Goal: Transaction & Acquisition: Book appointment/travel/reservation

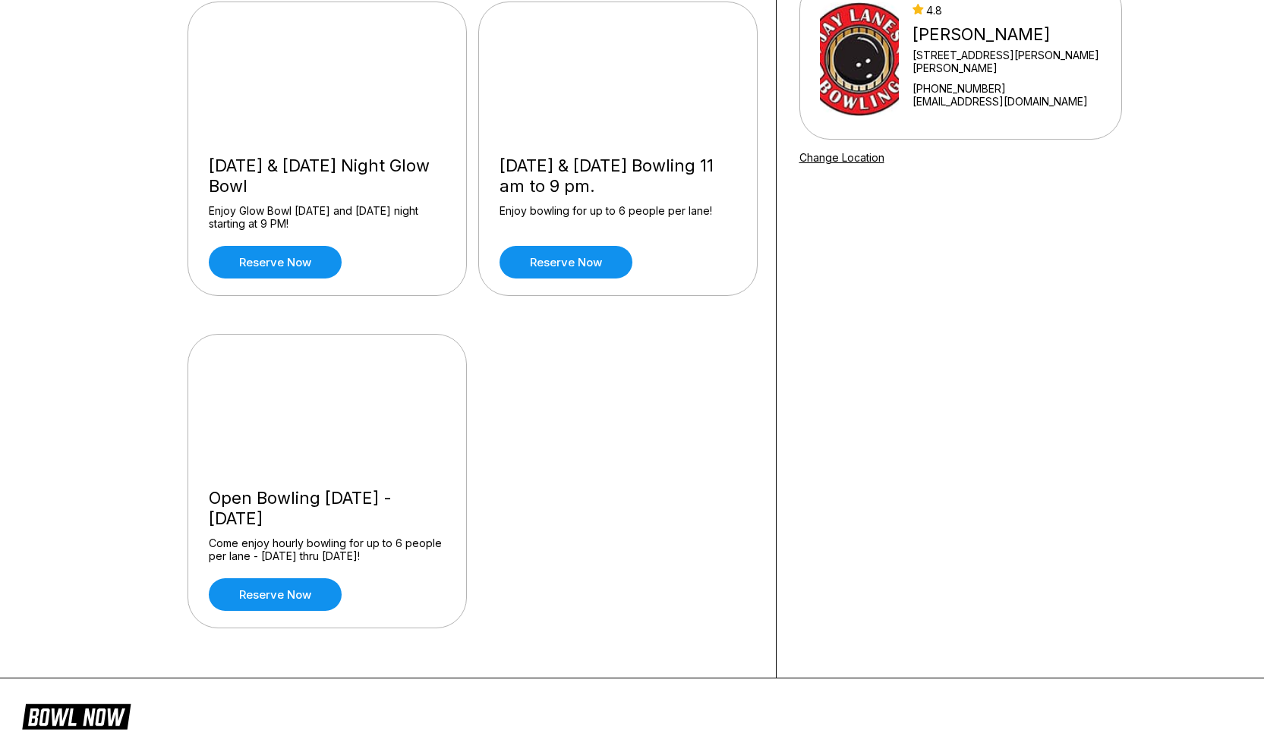
scroll to position [163, 0]
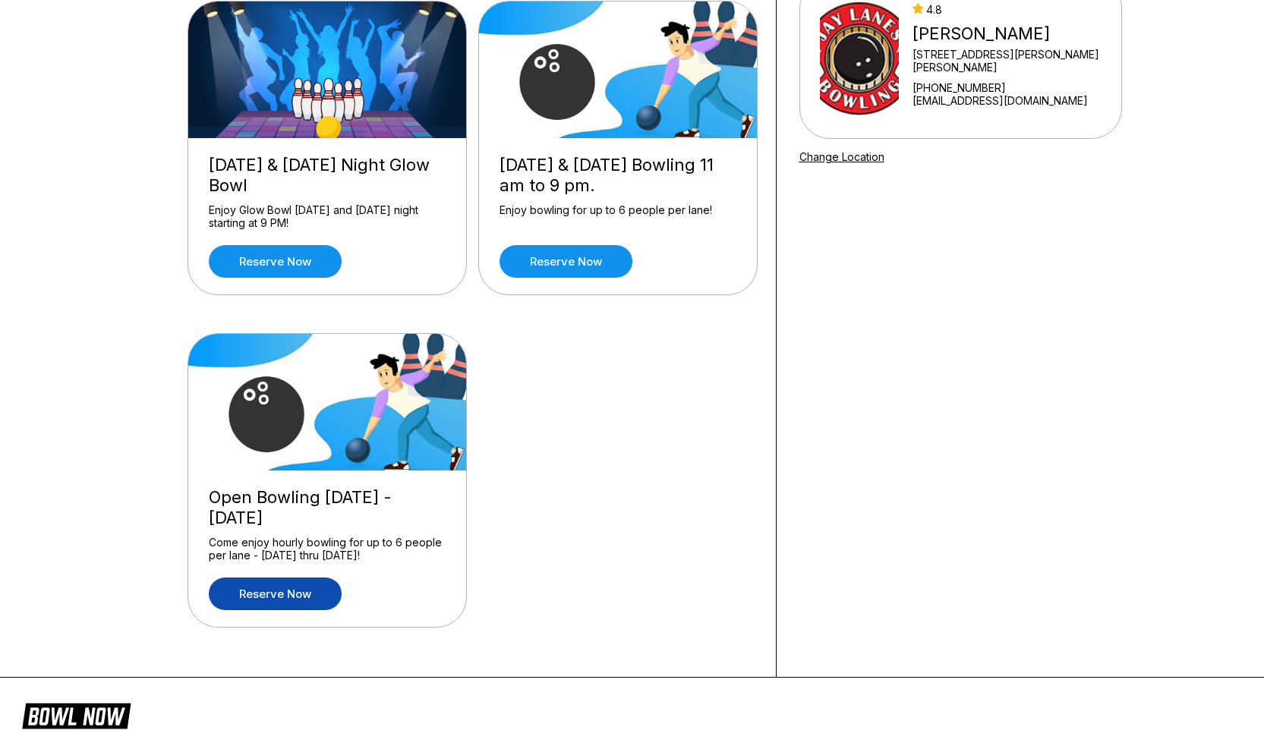
click at [291, 595] on link "Reserve now" at bounding box center [275, 594] width 133 height 33
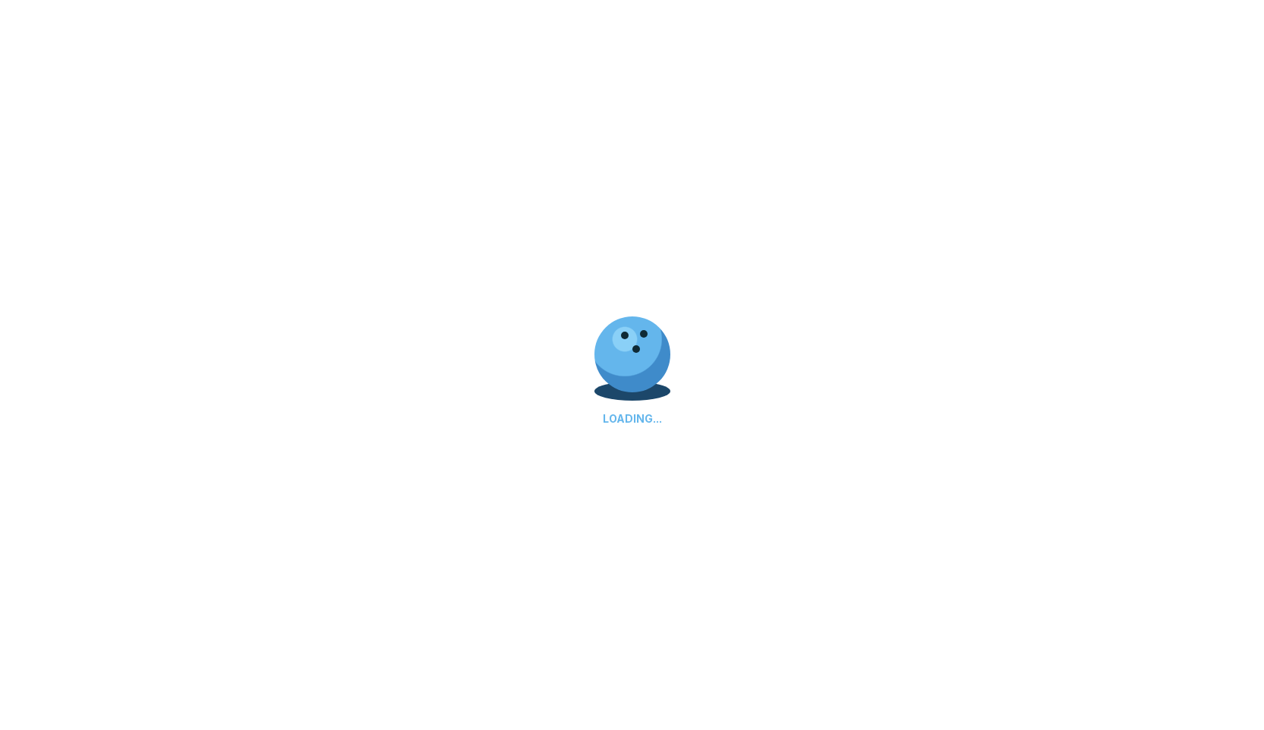
scroll to position [0, 0]
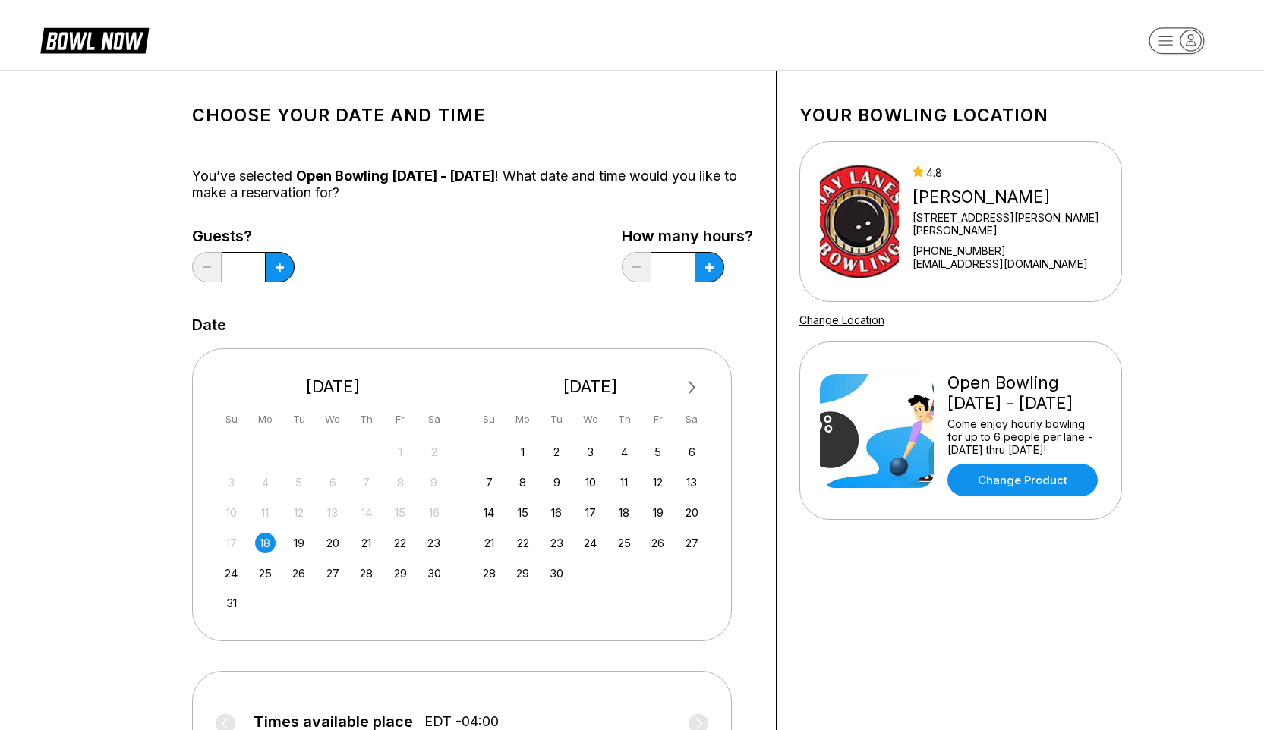
click at [266, 543] on div "18" at bounding box center [265, 543] width 20 height 20
click at [280, 266] on icon at bounding box center [280, 267] width 8 height 8
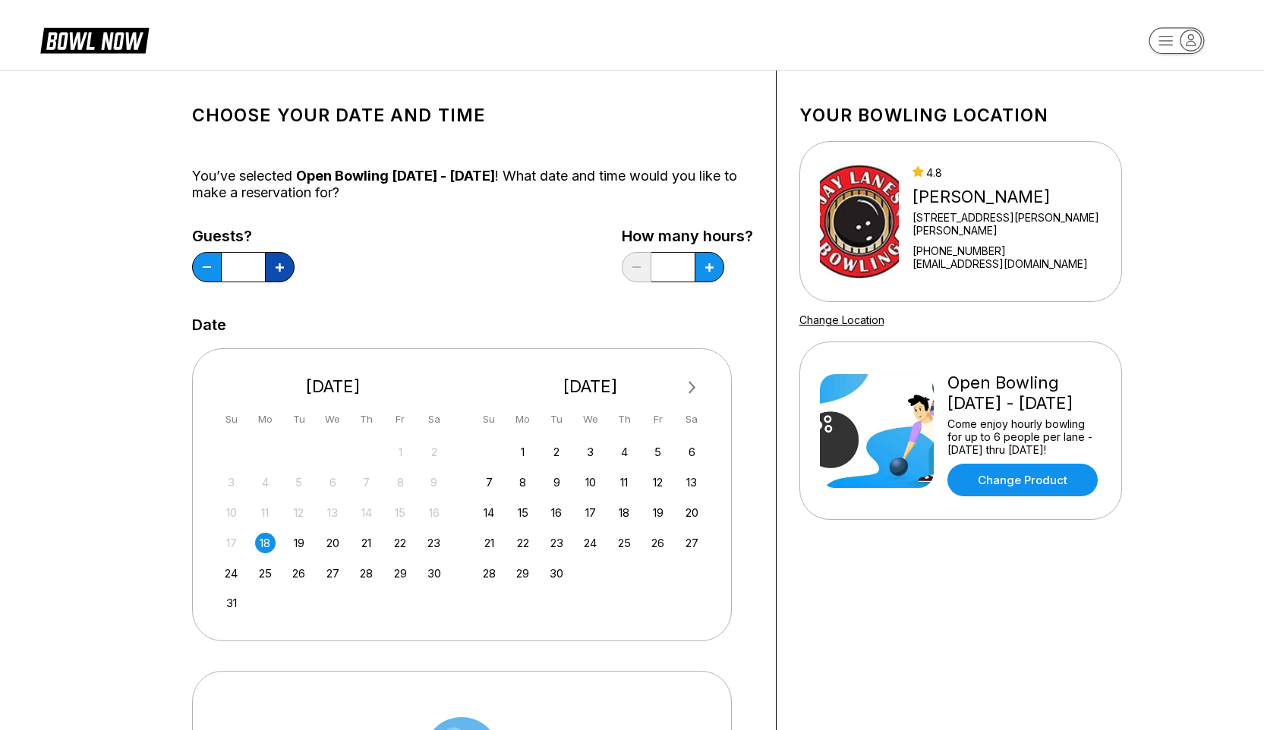
type input "*"
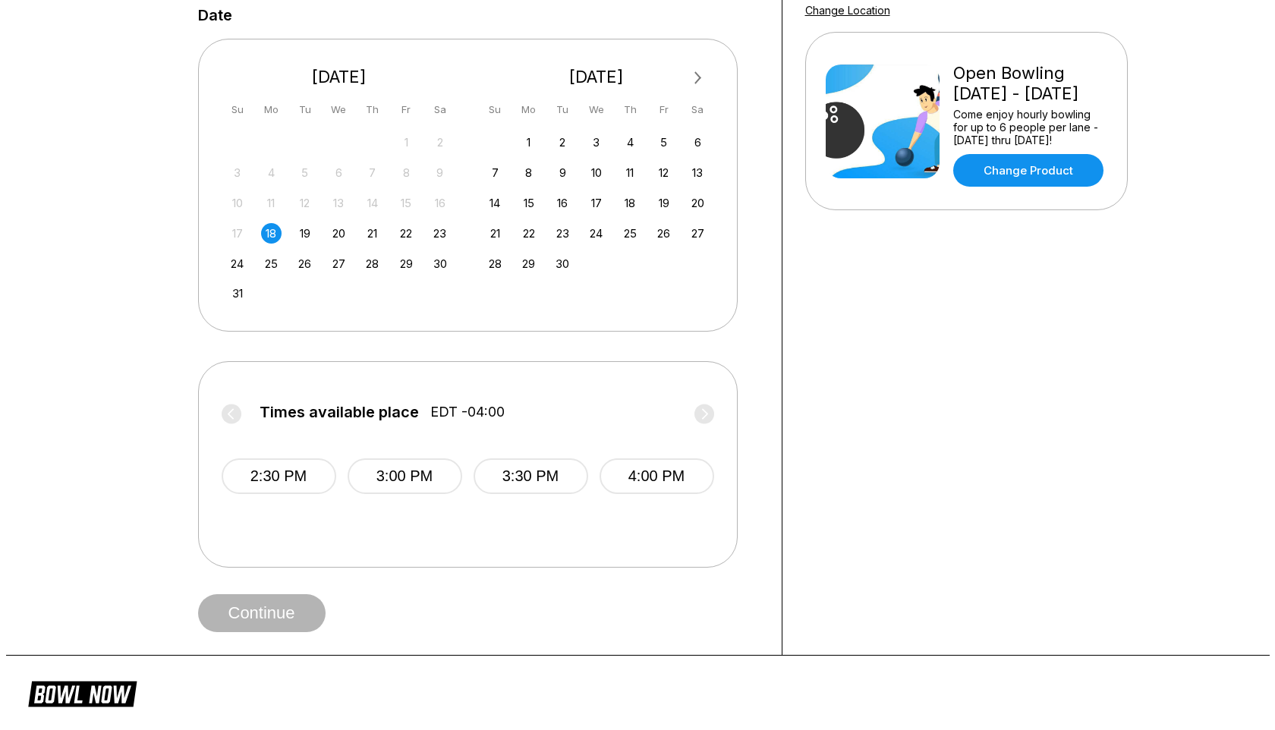
scroll to position [310, 0]
click at [276, 475] on button "2:30 PM" at bounding box center [278, 476] width 115 height 36
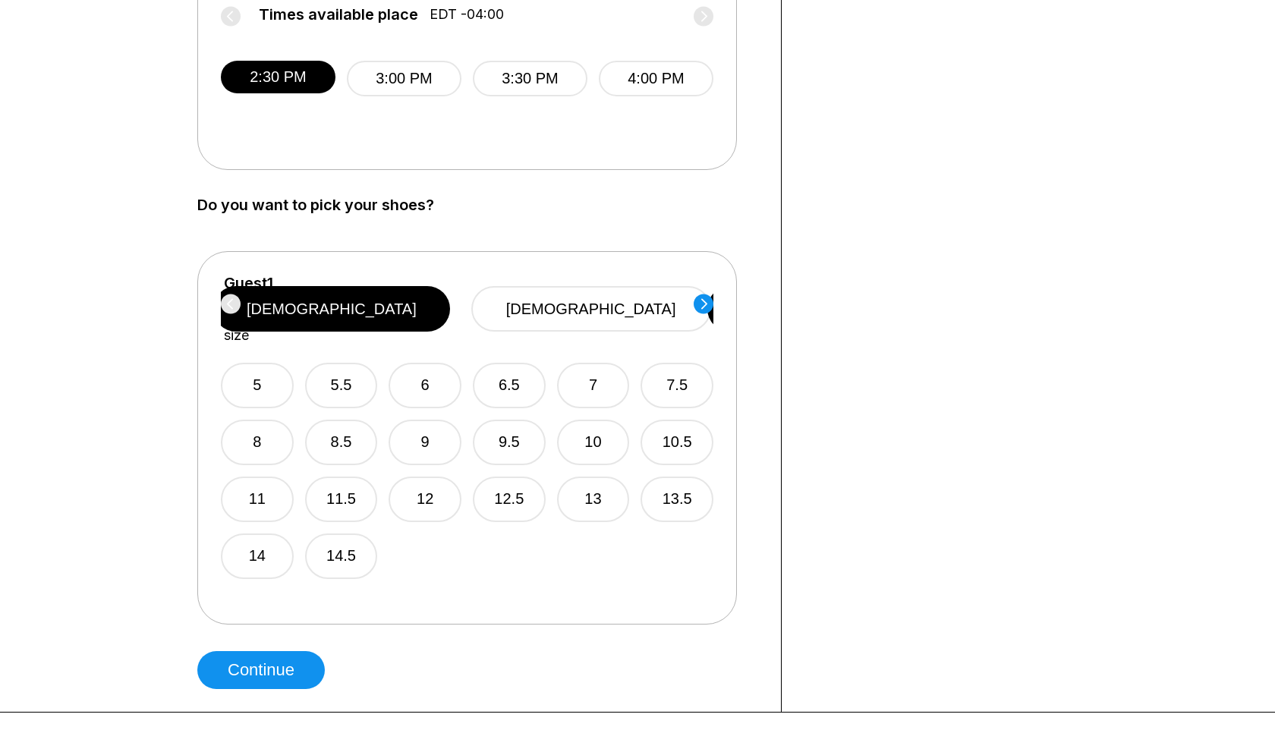
scroll to position [693, 0]
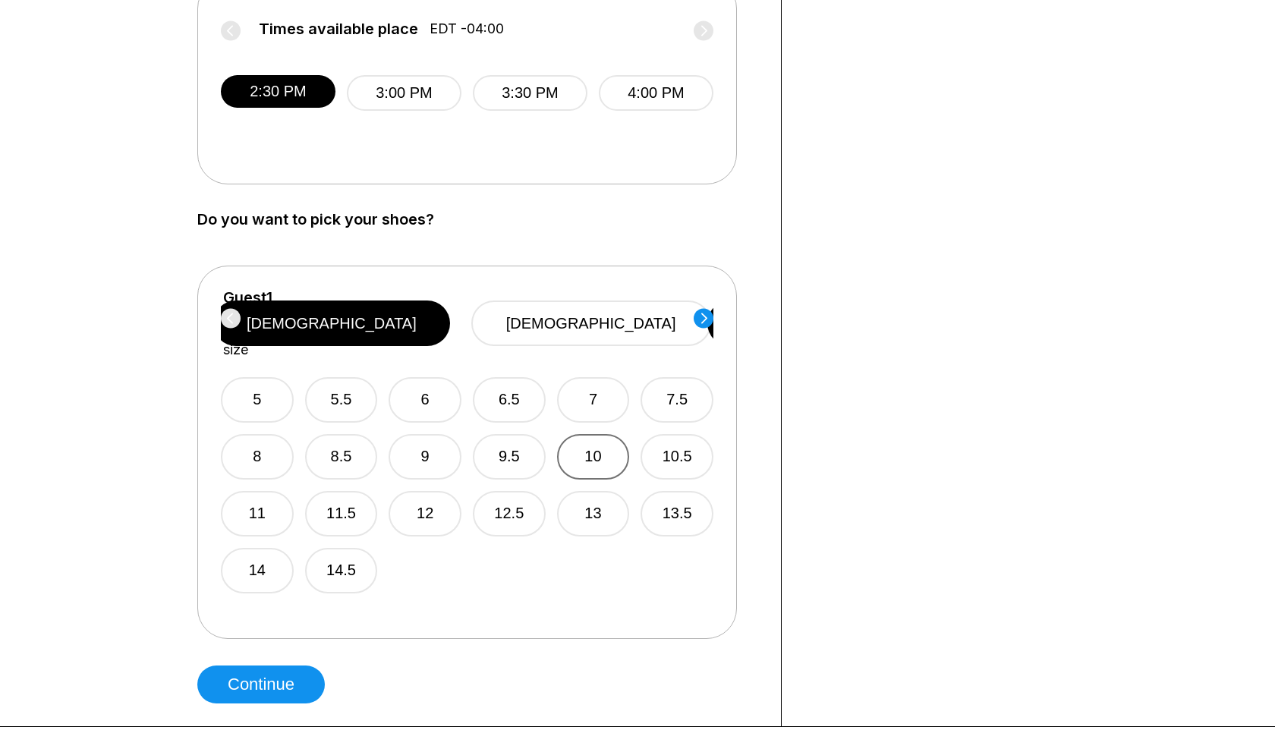
click at [584, 438] on button "10" at bounding box center [593, 457] width 73 height 46
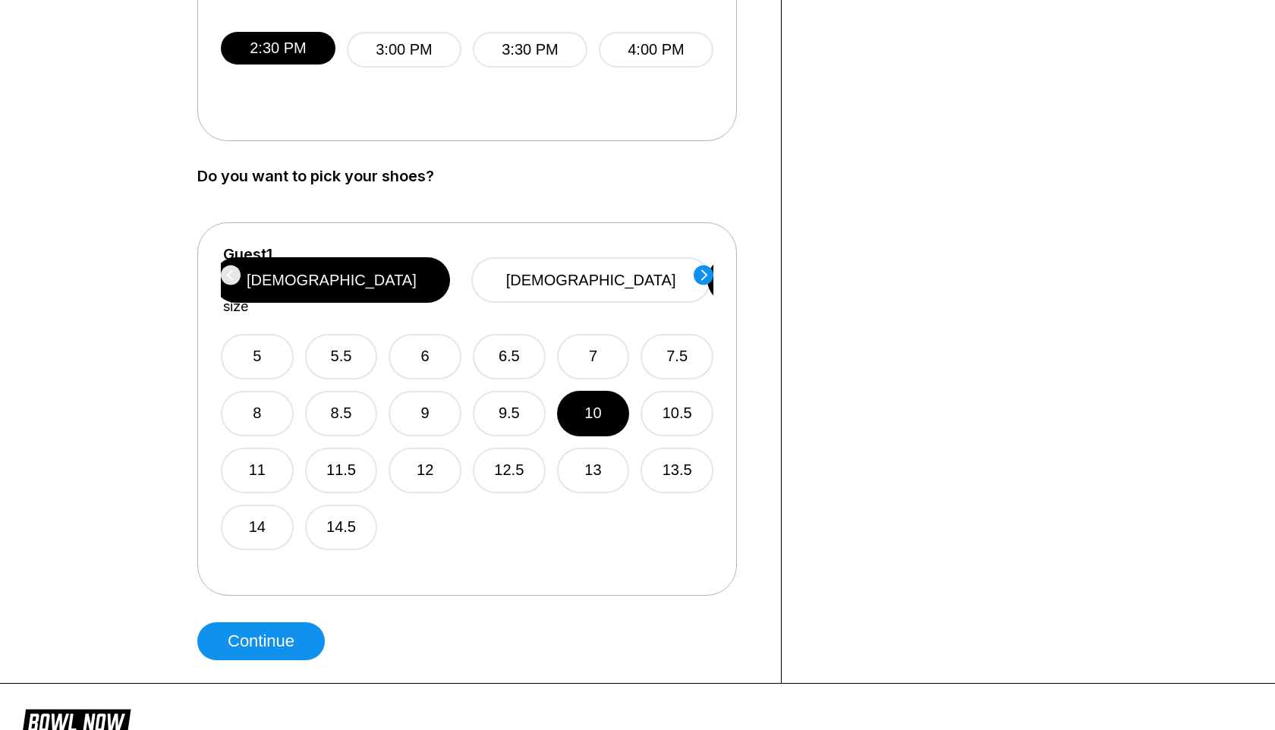
scroll to position [747, 0]
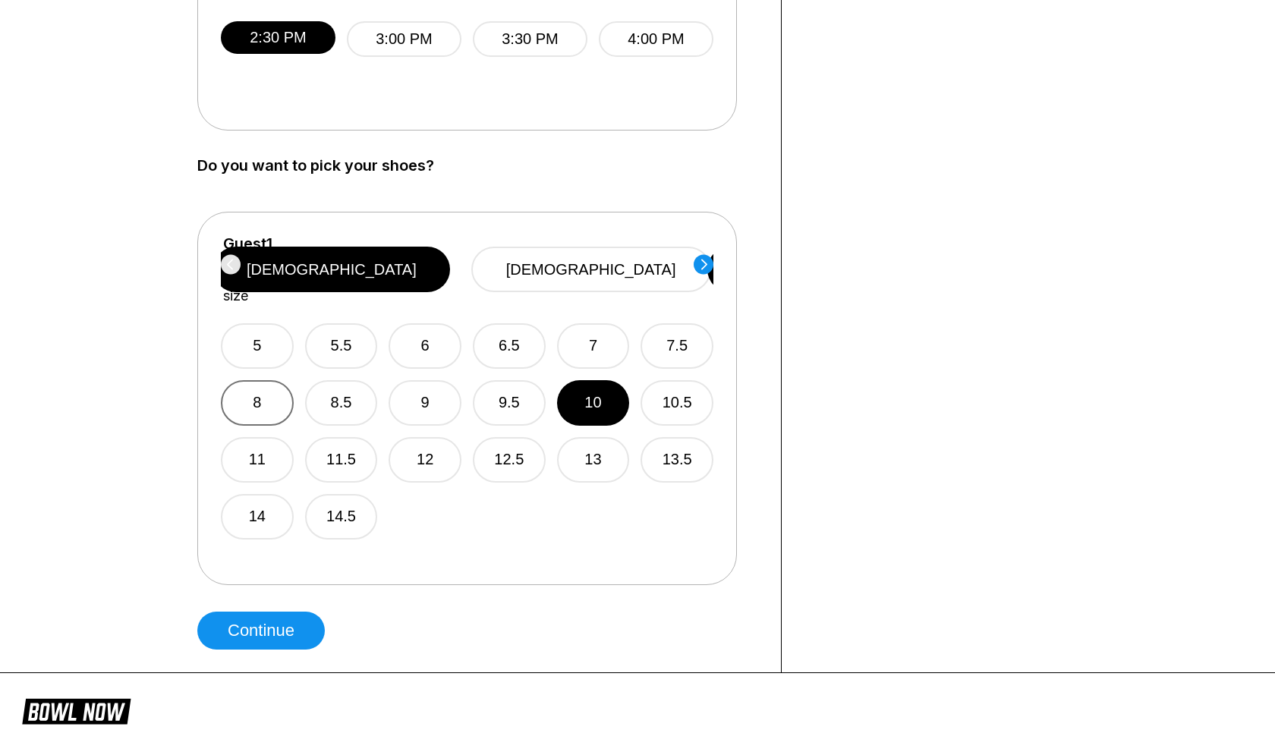
click at [276, 382] on button "8" at bounding box center [257, 403] width 73 height 46
click at [595, 383] on button "10" at bounding box center [593, 403] width 73 height 46
click at [703, 266] on circle at bounding box center [704, 264] width 20 height 20
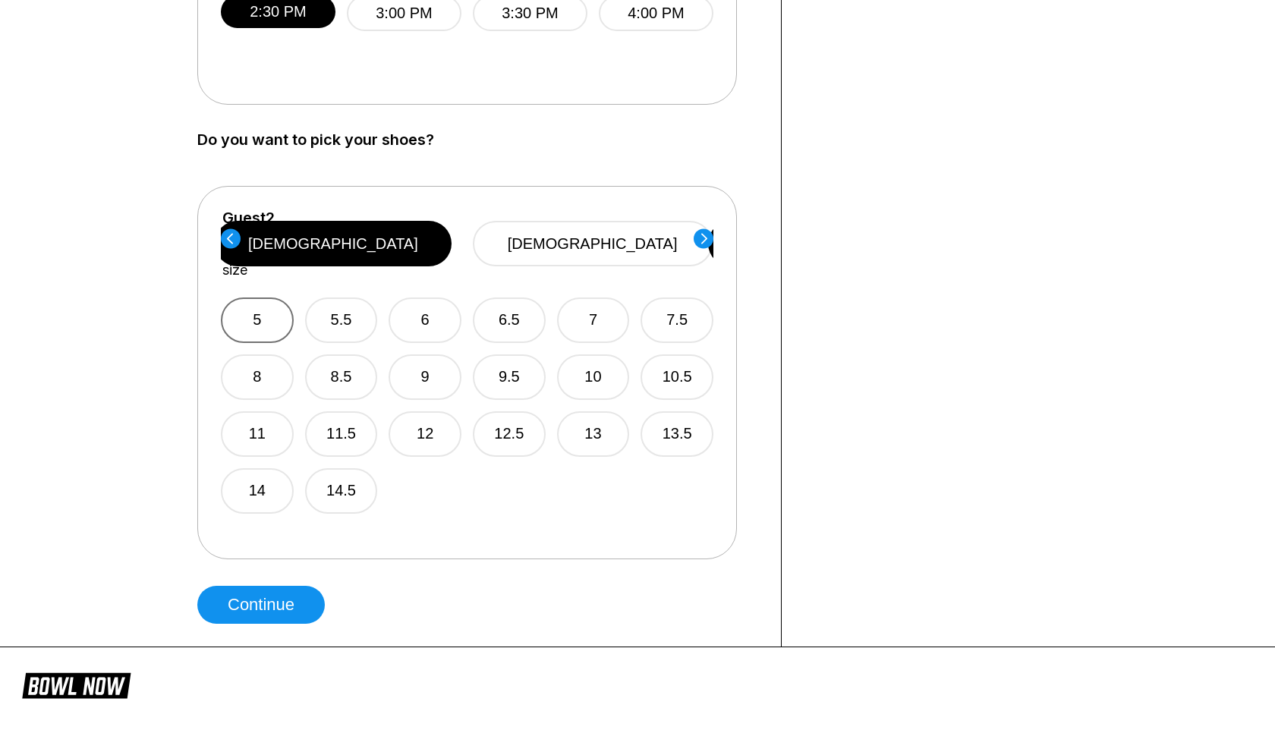
scroll to position [774, 0]
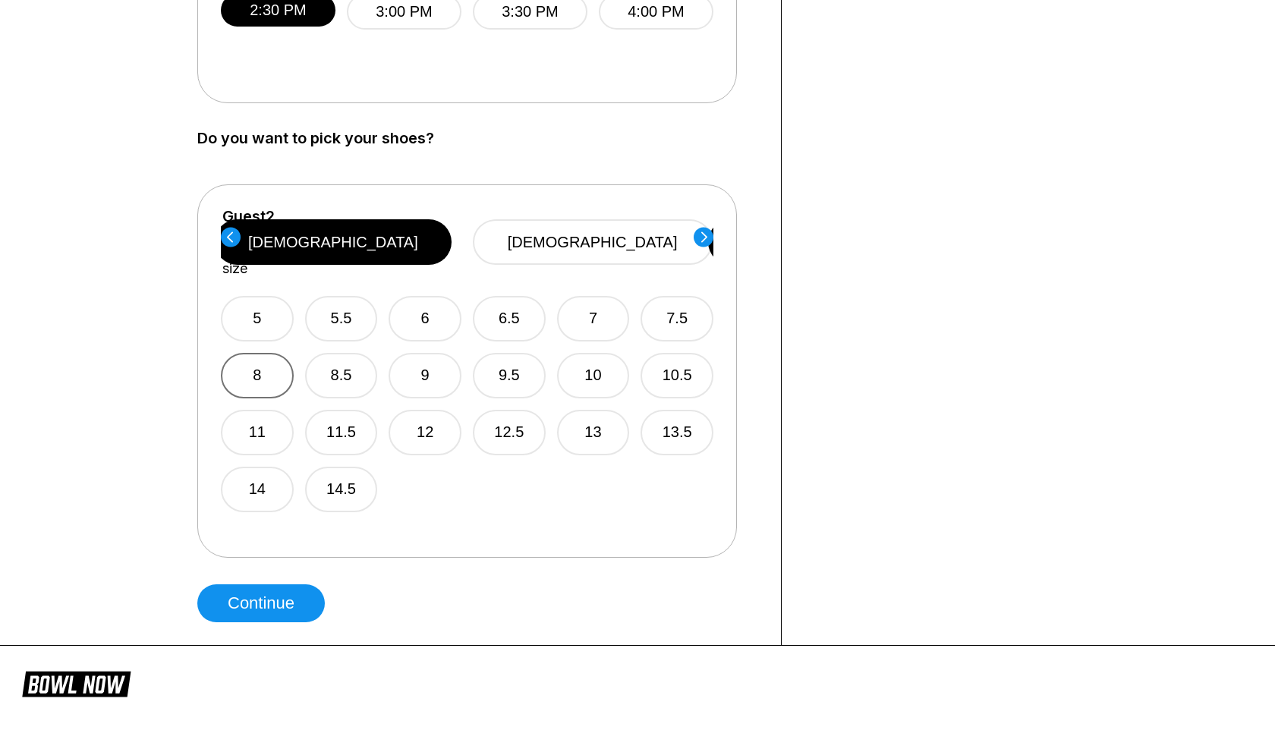
click at [269, 353] on button "8" at bounding box center [257, 376] width 73 height 46
click at [263, 606] on button "Continue" at bounding box center [261, 603] width 128 height 38
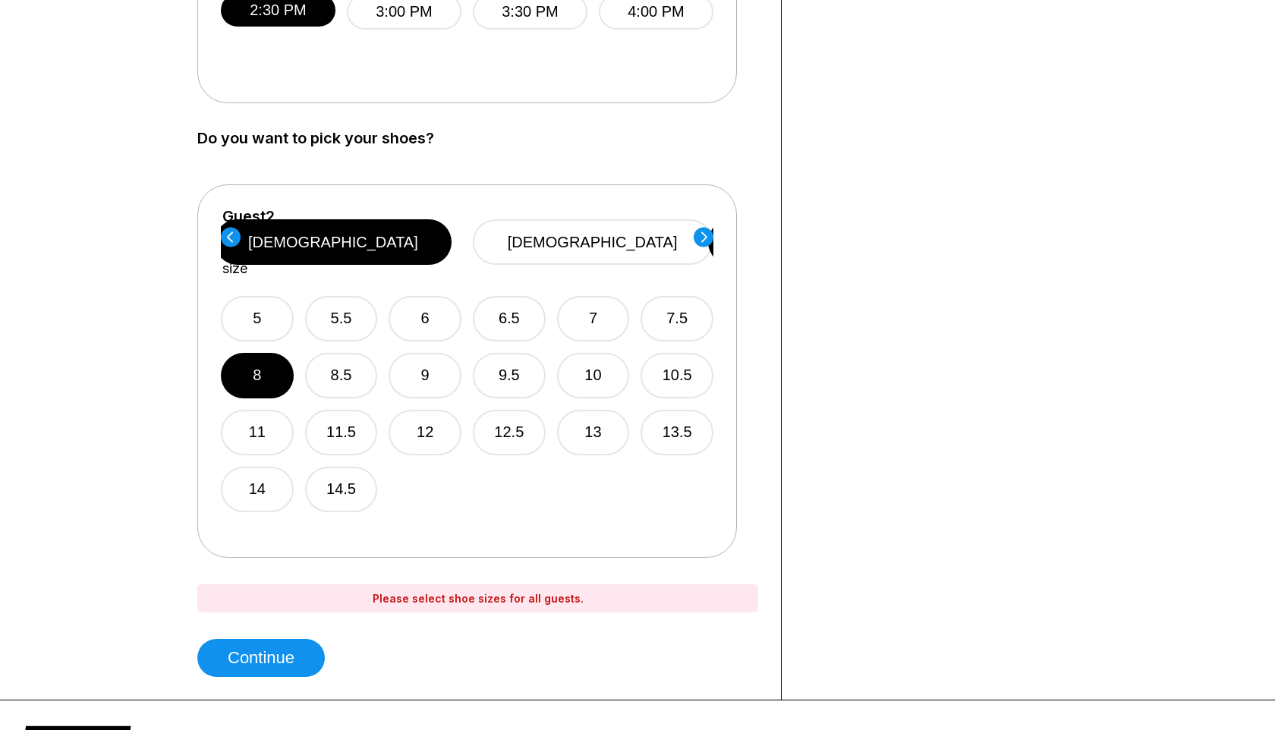
click at [708, 239] on circle at bounding box center [704, 237] width 20 height 20
click at [266, 302] on button "5" at bounding box center [257, 319] width 73 height 46
click at [708, 242] on circle at bounding box center [704, 237] width 20 height 20
click at [272, 300] on button "5" at bounding box center [257, 319] width 73 height 46
click at [709, 236] on circle at bounding box center [704, 237] width 20 height 20
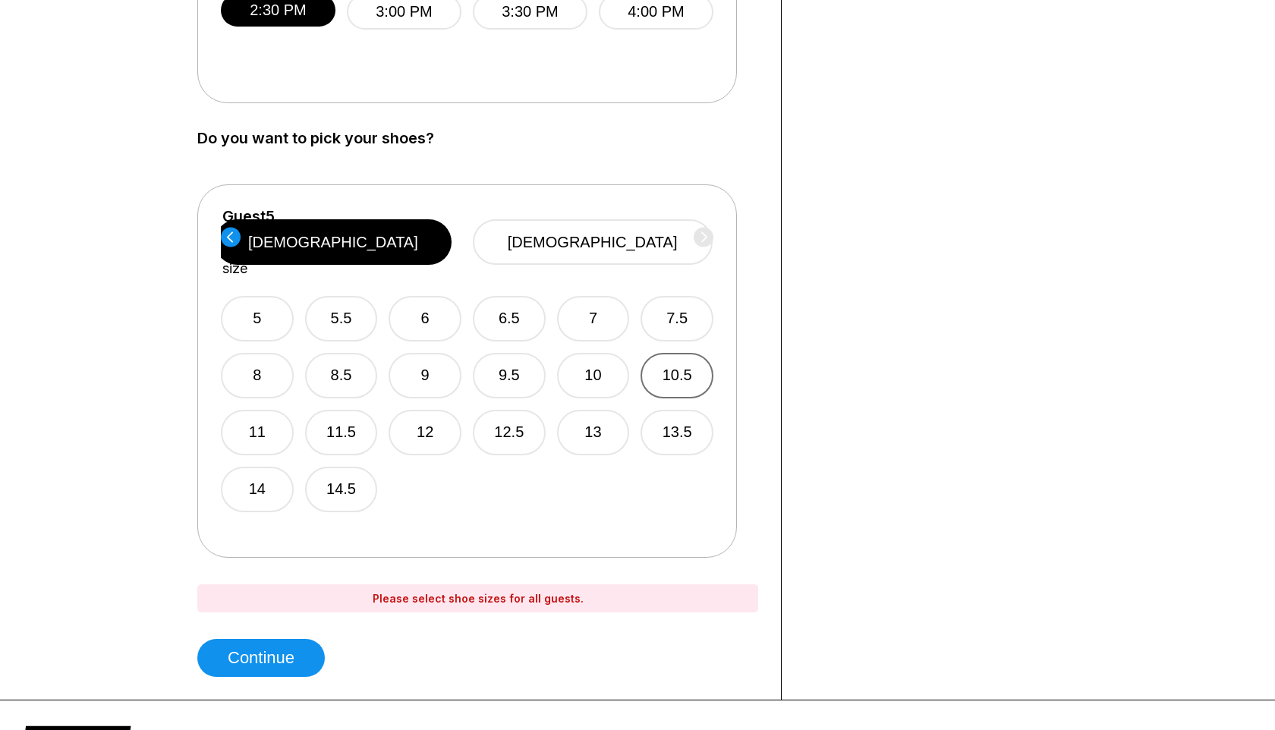
click at [666, 354] on button "10.5" at bounding box center [677, 376] width 73 height 46
click at [257, 665] on button "Continue" at bounding box center [261, 658] width 128 height 38
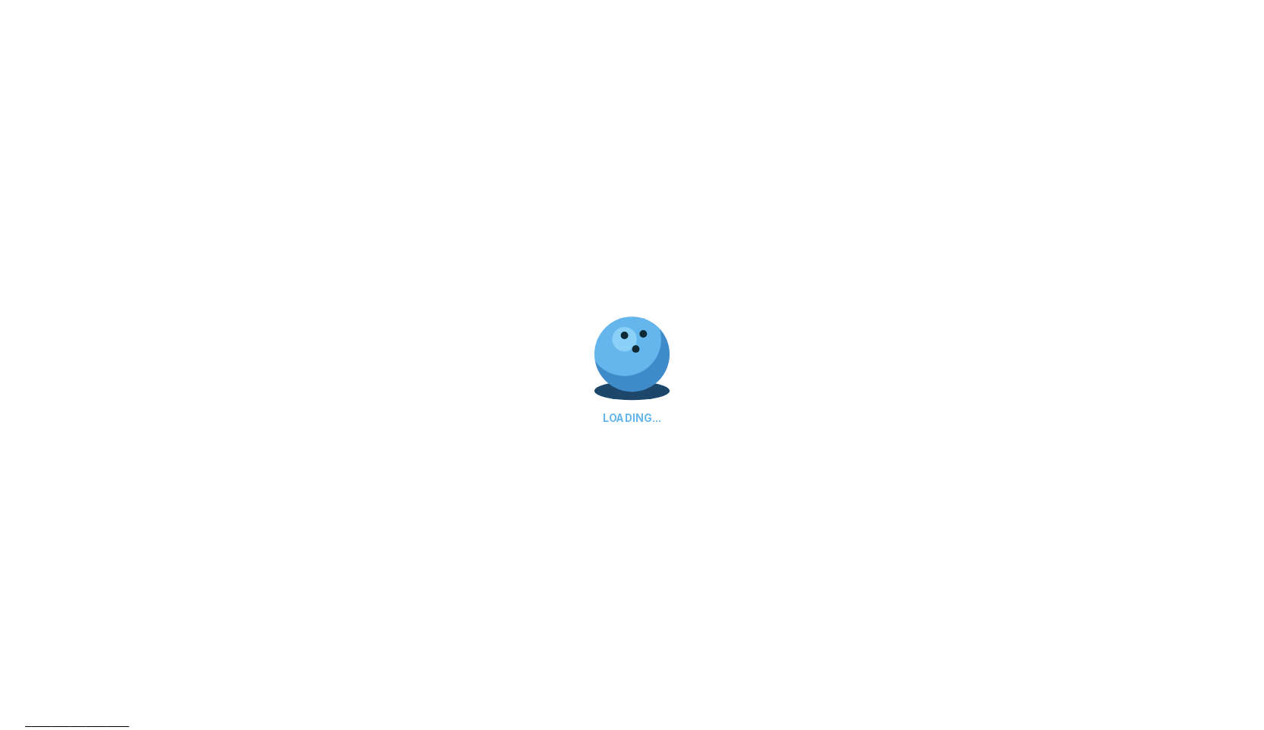
scroll to position [0, 0]
select select "**"
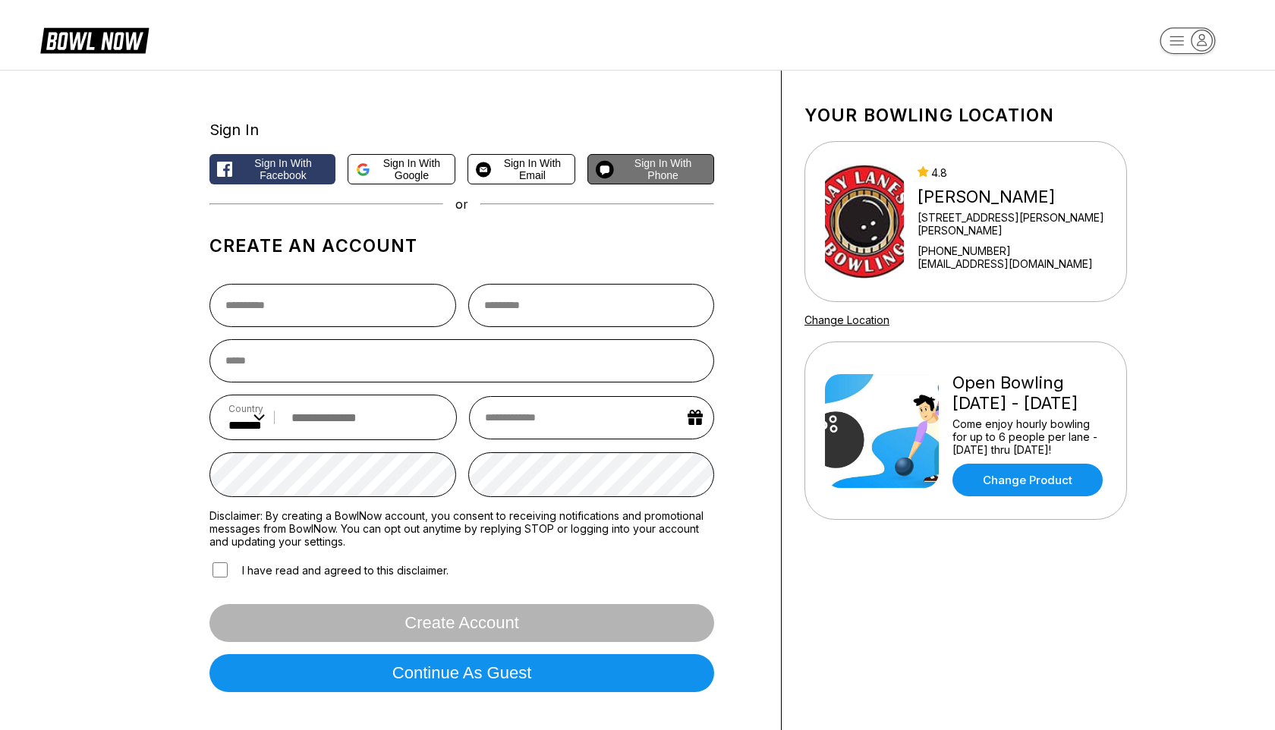
click at [657, 163] on span "Sign in with Phone" at bounding box center [663, 169] width 86 height 24
select select "**"
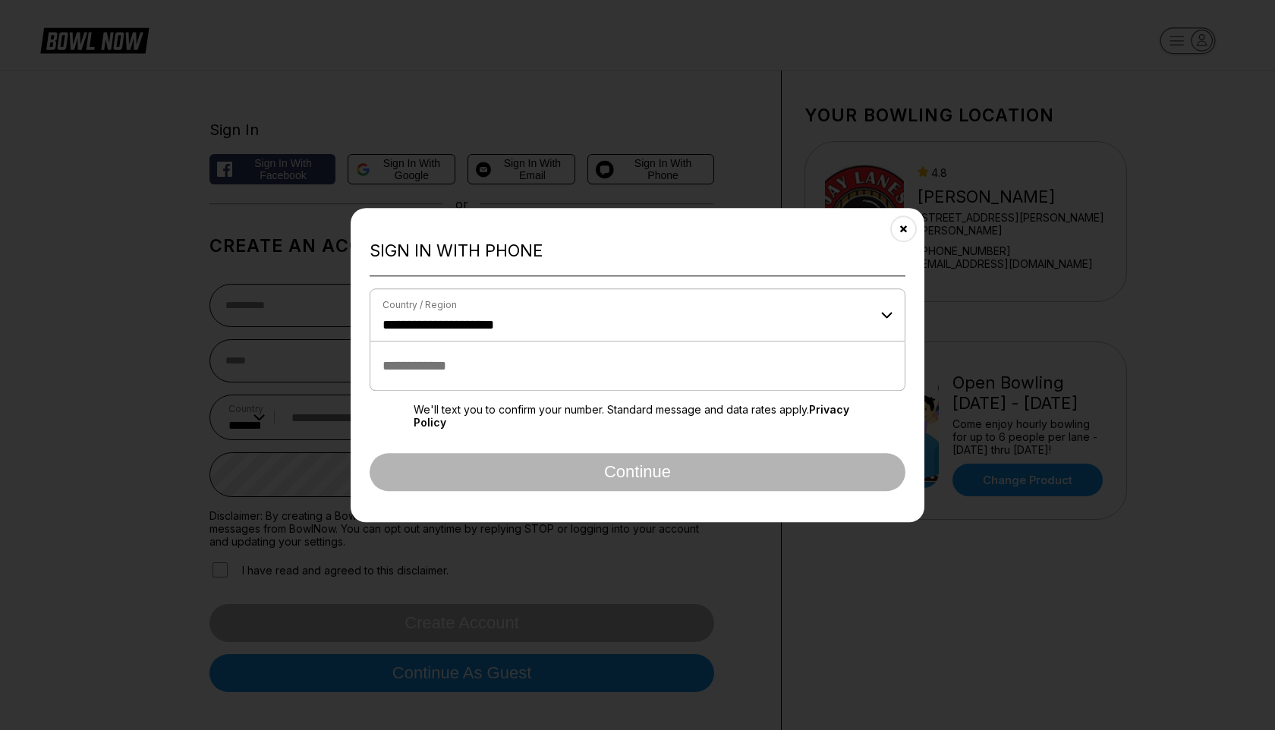
click at [505, 329] on select "**********" at bounding box center [494, 325] width 223 height 17
click at [518, 323] on select "**********" at bounding box center [494, 325] width 223 height 17
click at [495, 362] on input "tel" at bounding box center [638, 366] width 536 height 49
type input "**********"
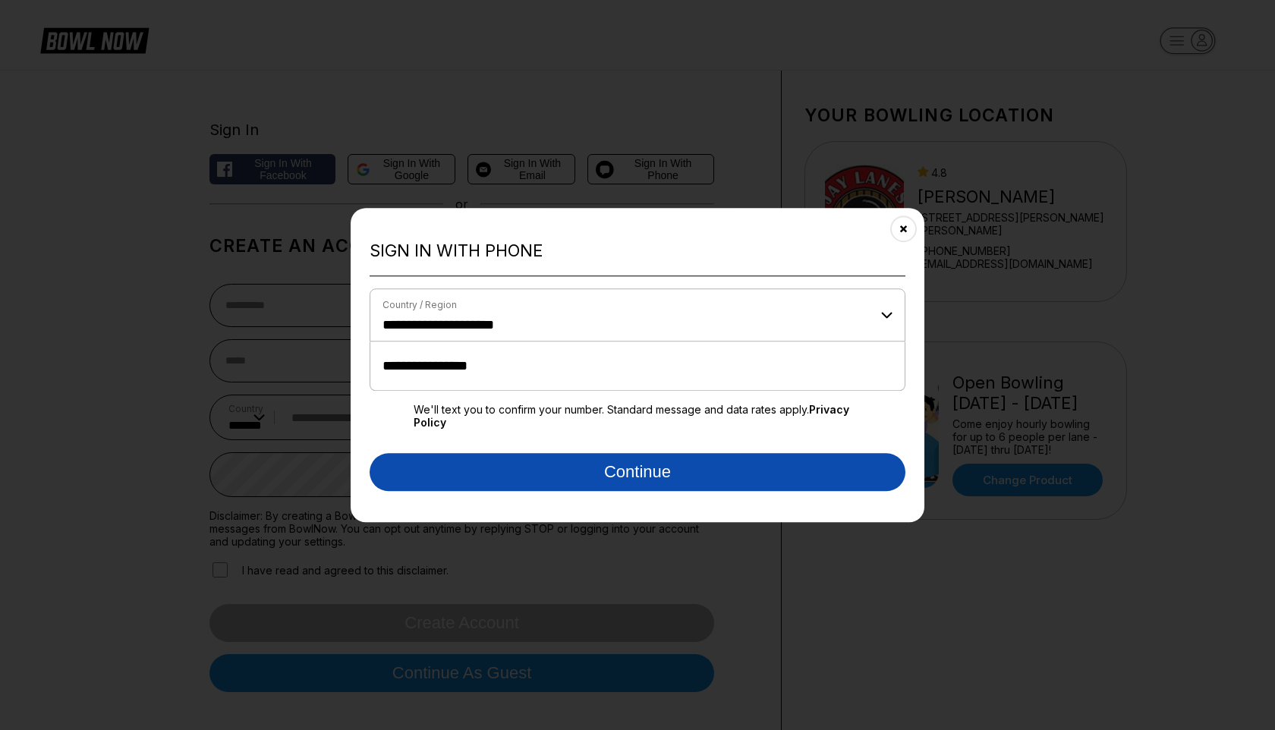
click at [547, 478] on button "Continue" at bounding box center [638, 472] width 536 height 38
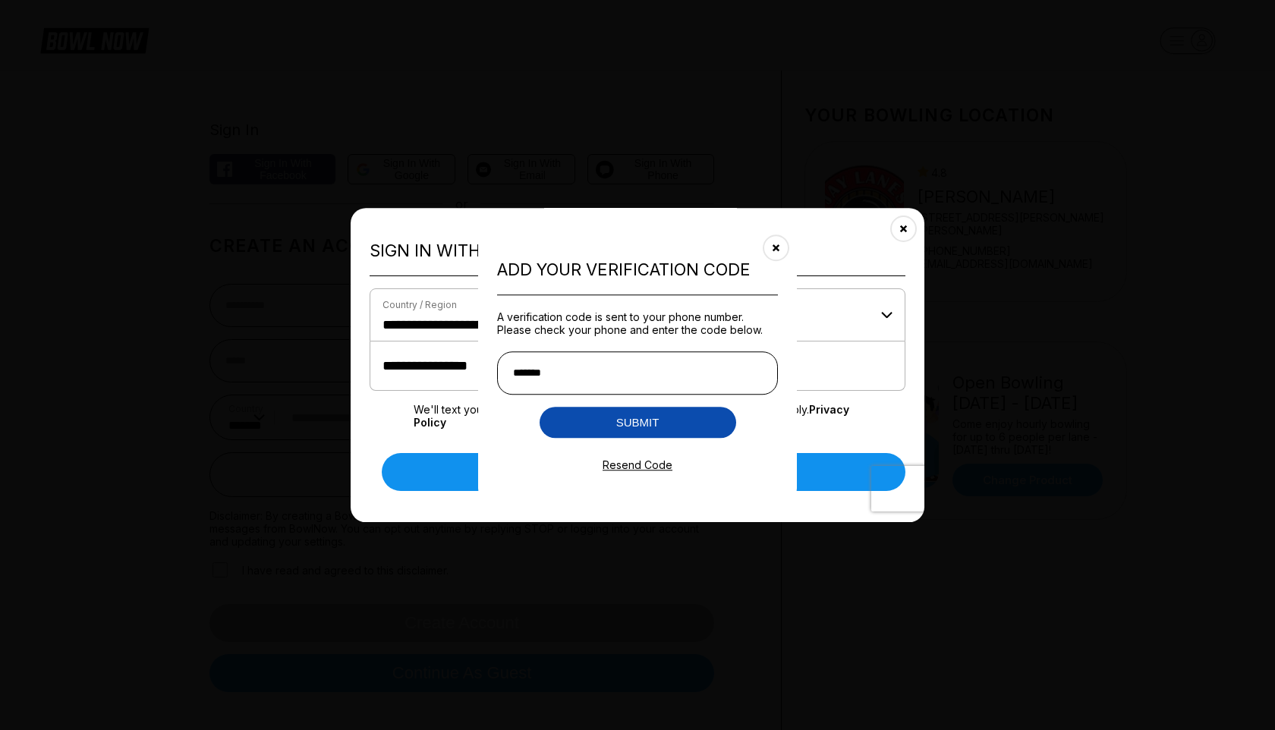
click at [593, 426] on button "Submit" at bounding box center [638, 422] width 197 height 31
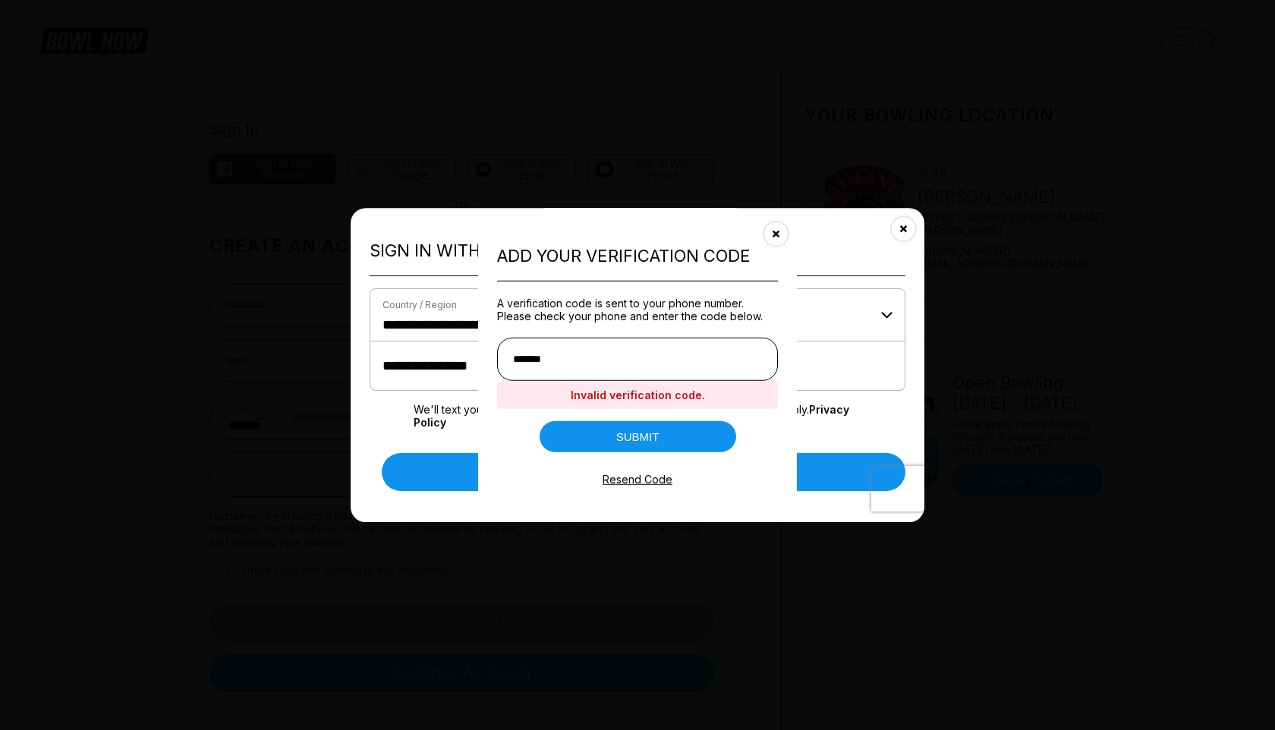
click at [638, 484] on button "Resend Code" at bounding box center [637, 478] width 79 height 14
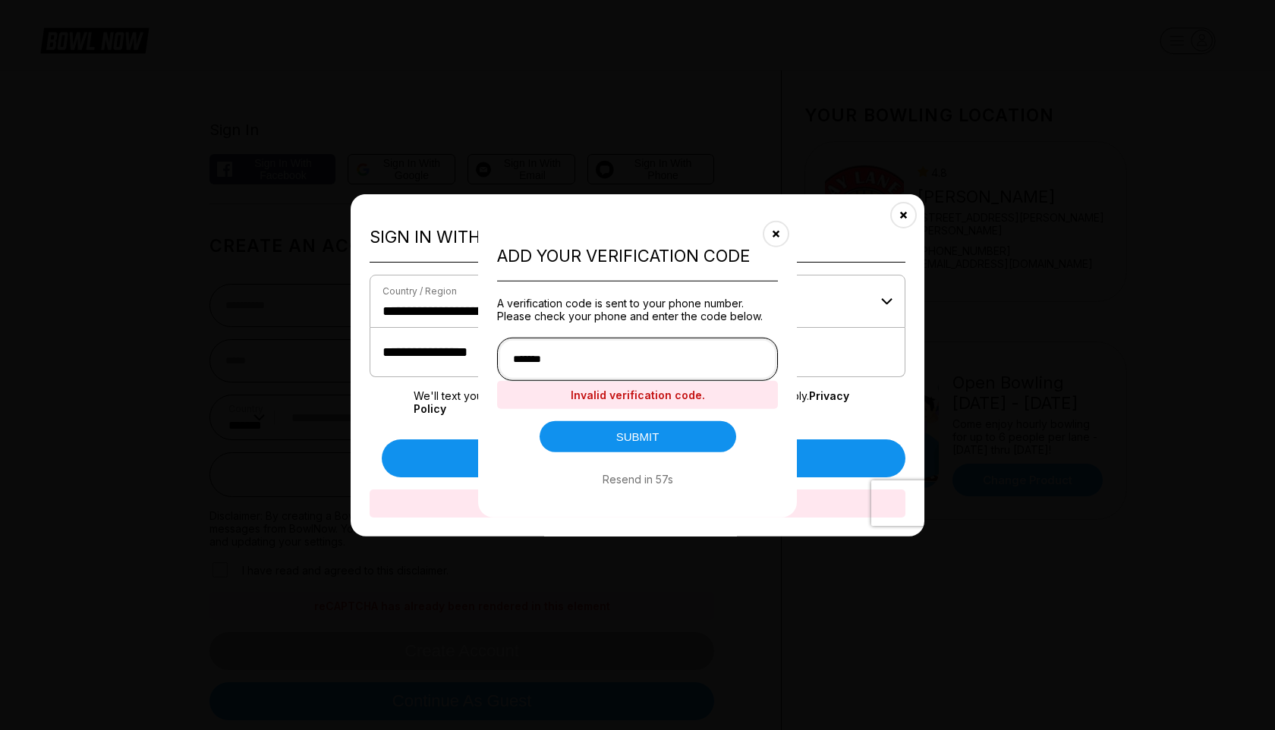
click at [589, 347] on input "******" at bounding box center [637, 358] width 281 height 43
click at [572, 362] on input "******" at bounding box center [637, 358] width 281 height 43
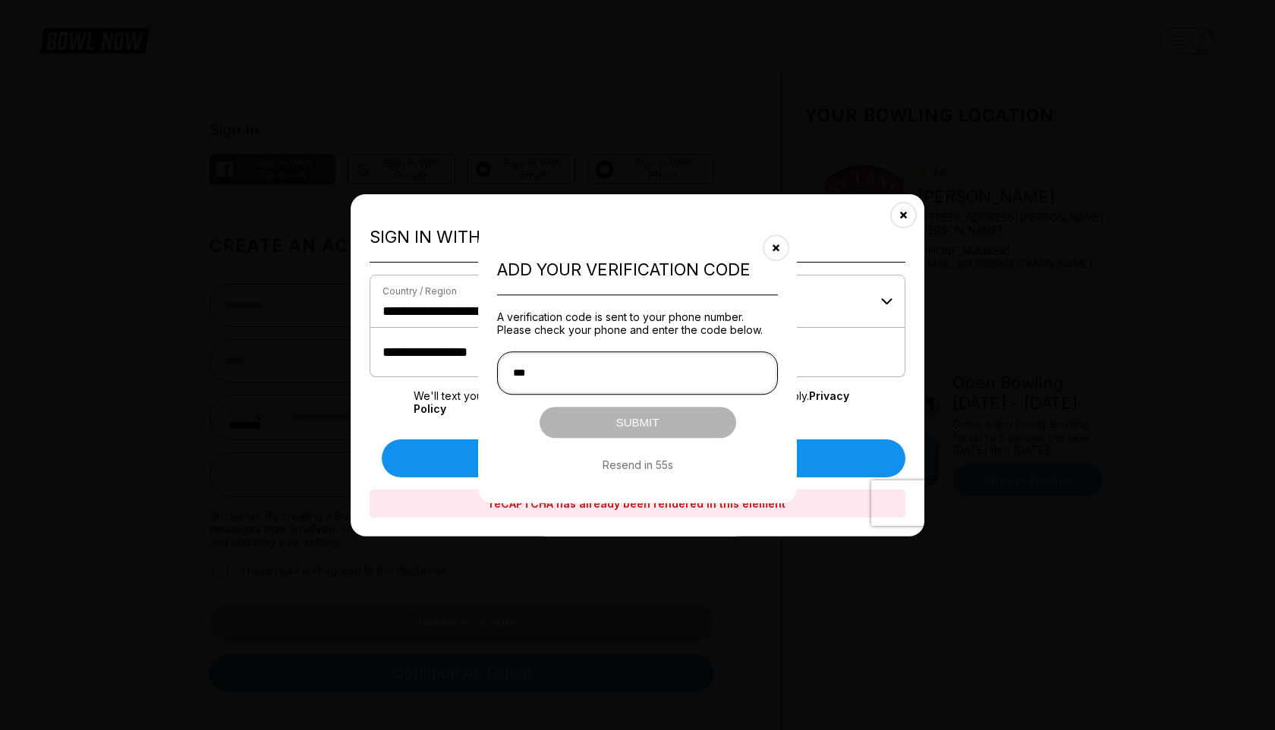
type input "*"
click at [650, 468] on button "Resend Code" at bounding box center [637, 465] width 79 height 14
click at [772, 247] on icon "Close" at bounding box center [776, 248] width 12 height 12
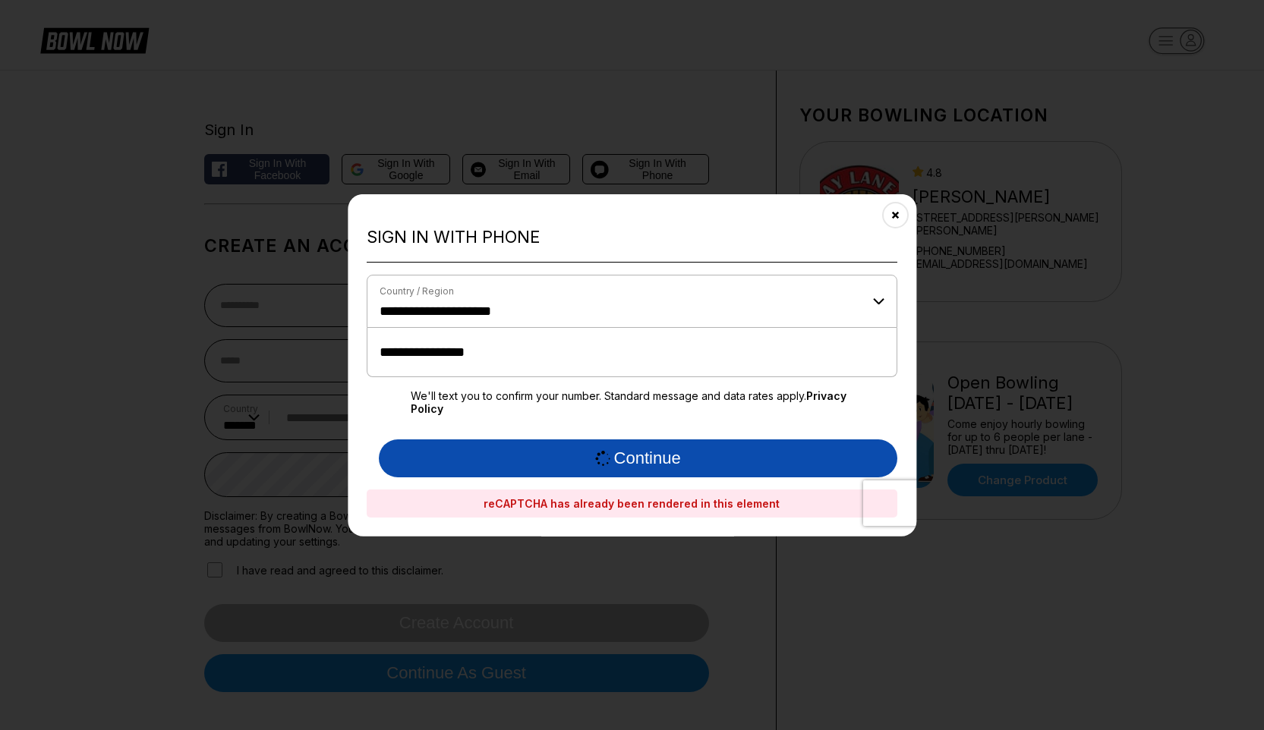
click at [643, 452] on button "Continue" at bounding box center [638, 458] width 518 height 38
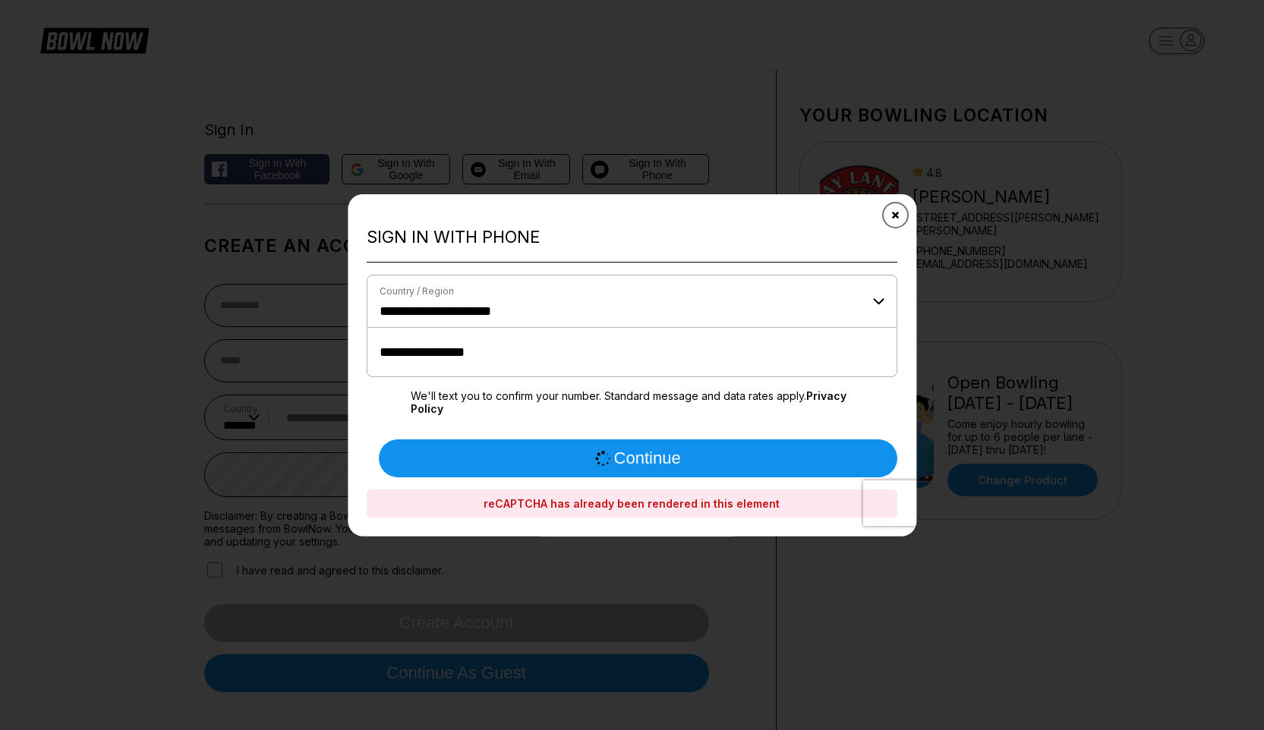
click at [899, 213] on icon "Close" at bounding box center [896, 215] width 12 height 12
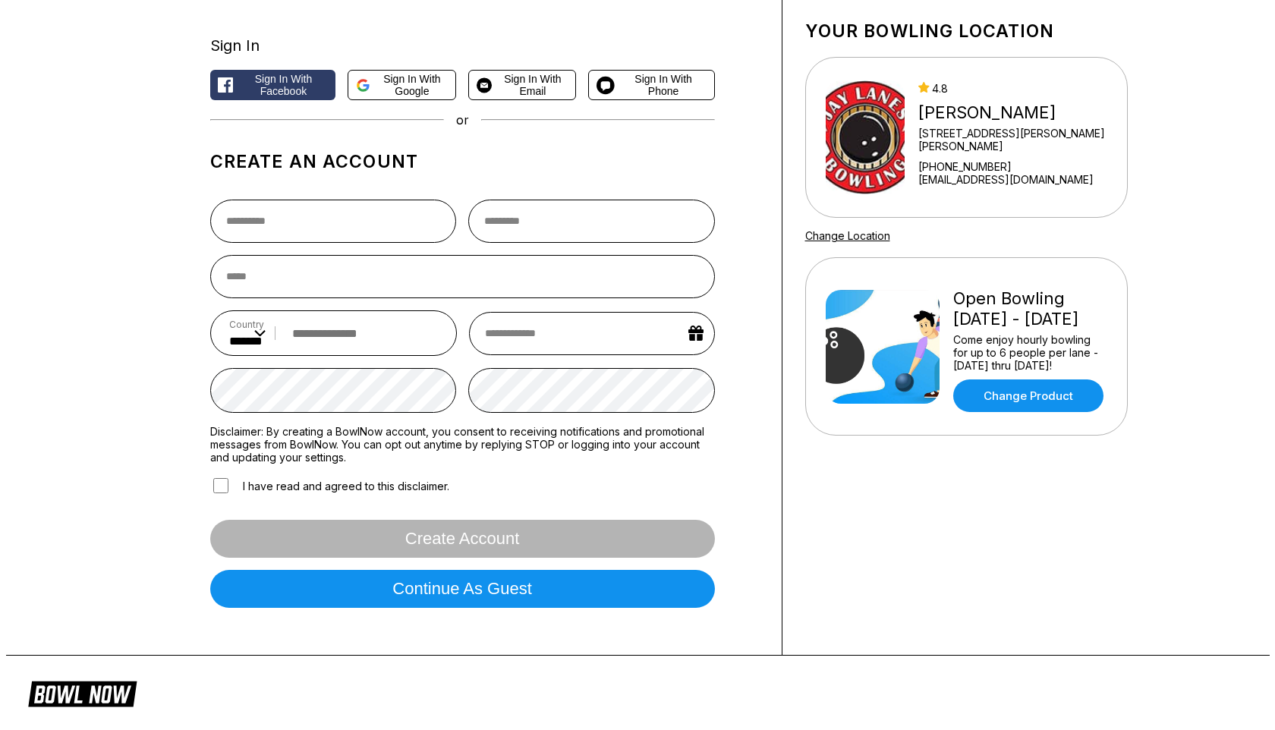
scroll to position [85, 0]
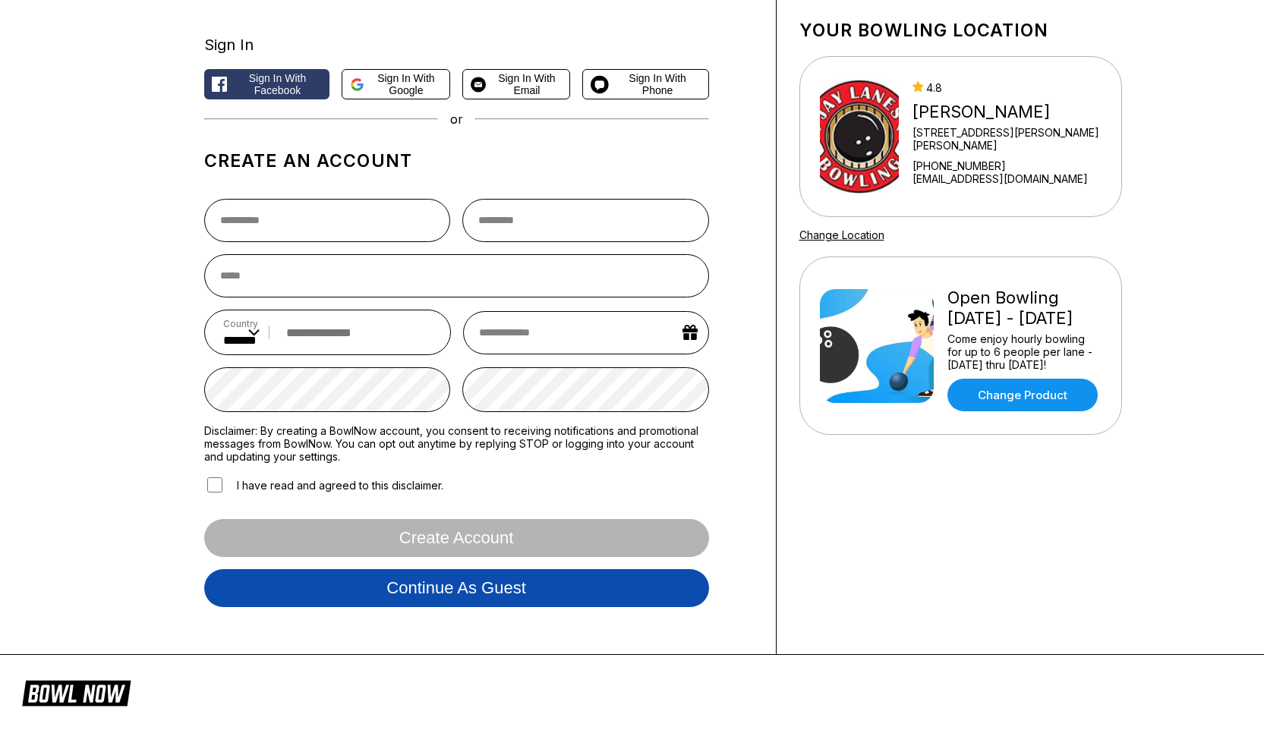
click at [463, 595] on button "Continue as guest" at bounding box center [456, 588] width 505 height 38
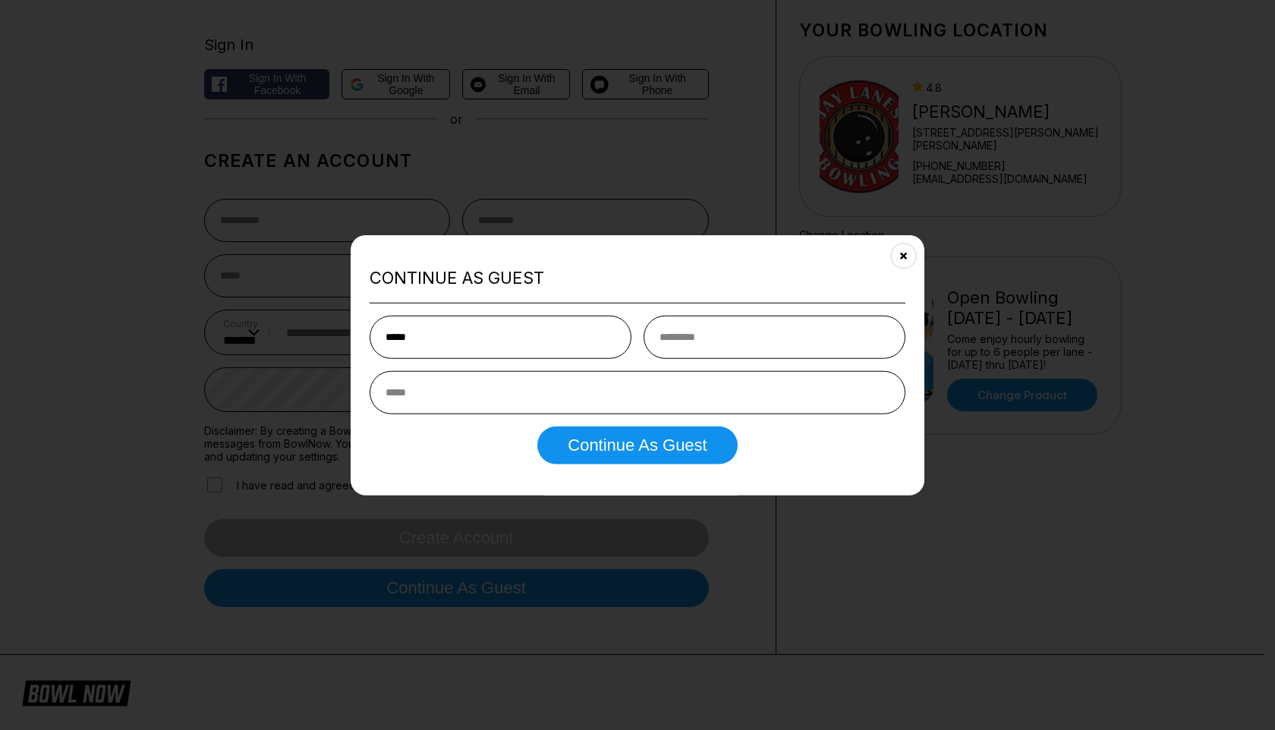
type input "****"
type input "*****"
type input "**********"
click at [537, 426] on button "Continue as Guest" at bounding box center [637, 445] width 200 height 38
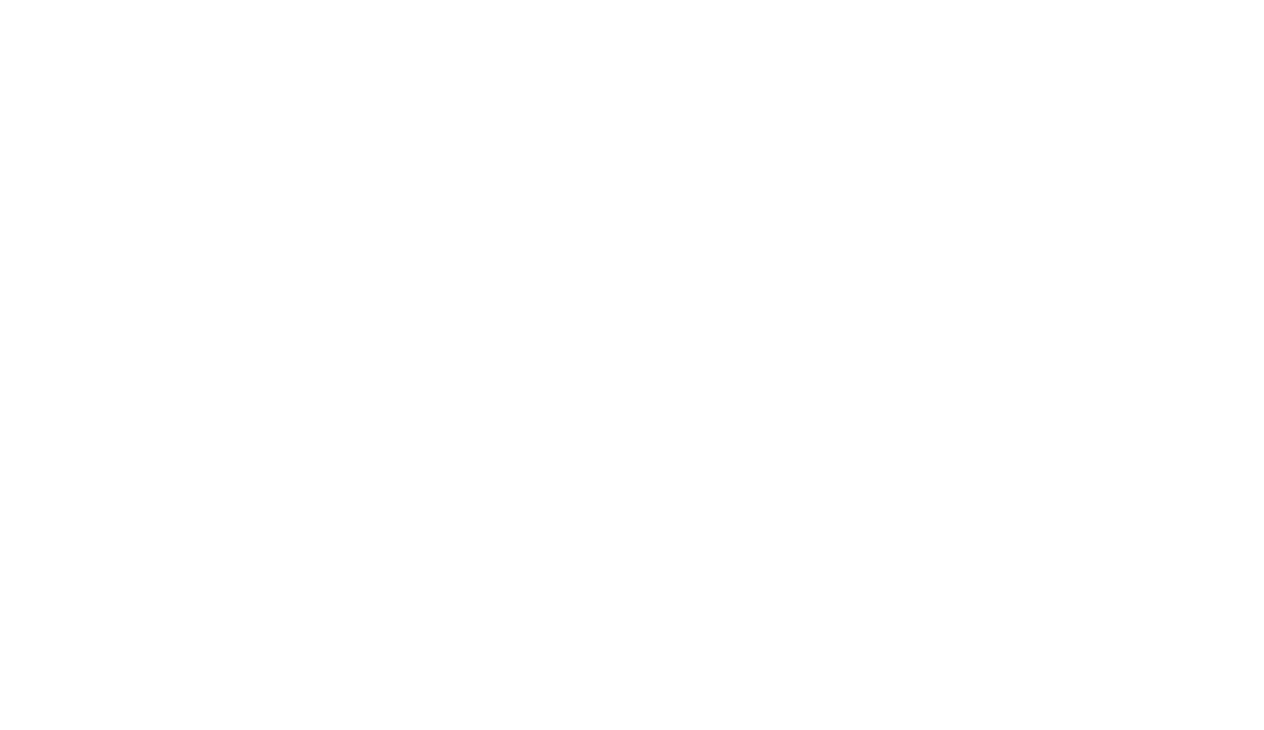
scroll to position [0, 0]
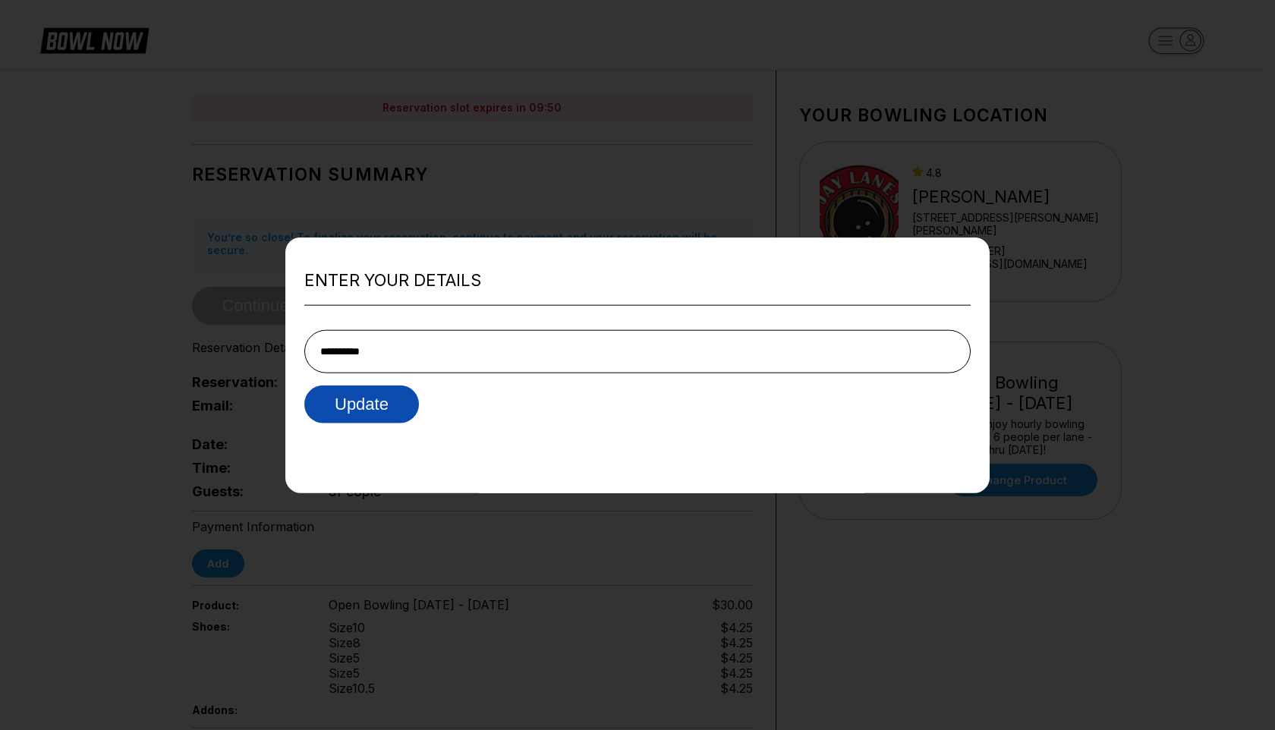
type input "**********"
click at [346, 415] on button "Update" at bounding box center [361, 404] width 115 height 38
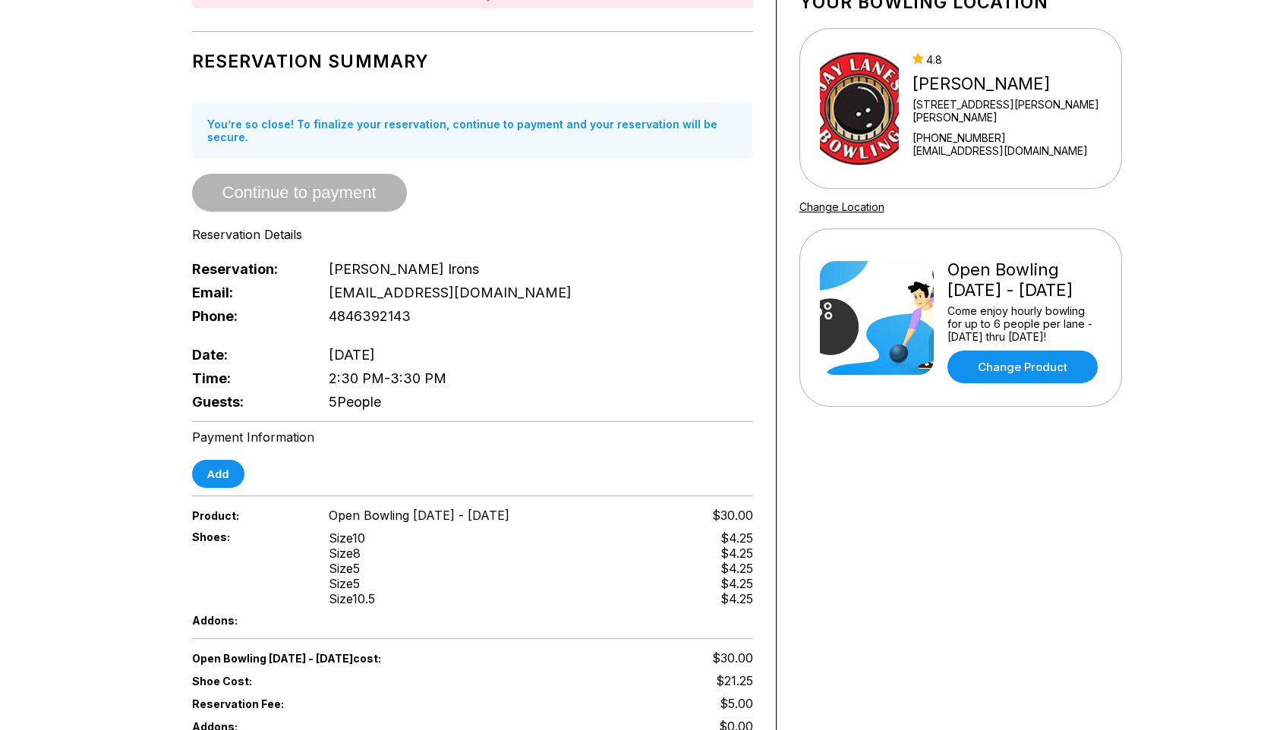
scroll to position [110, 0]
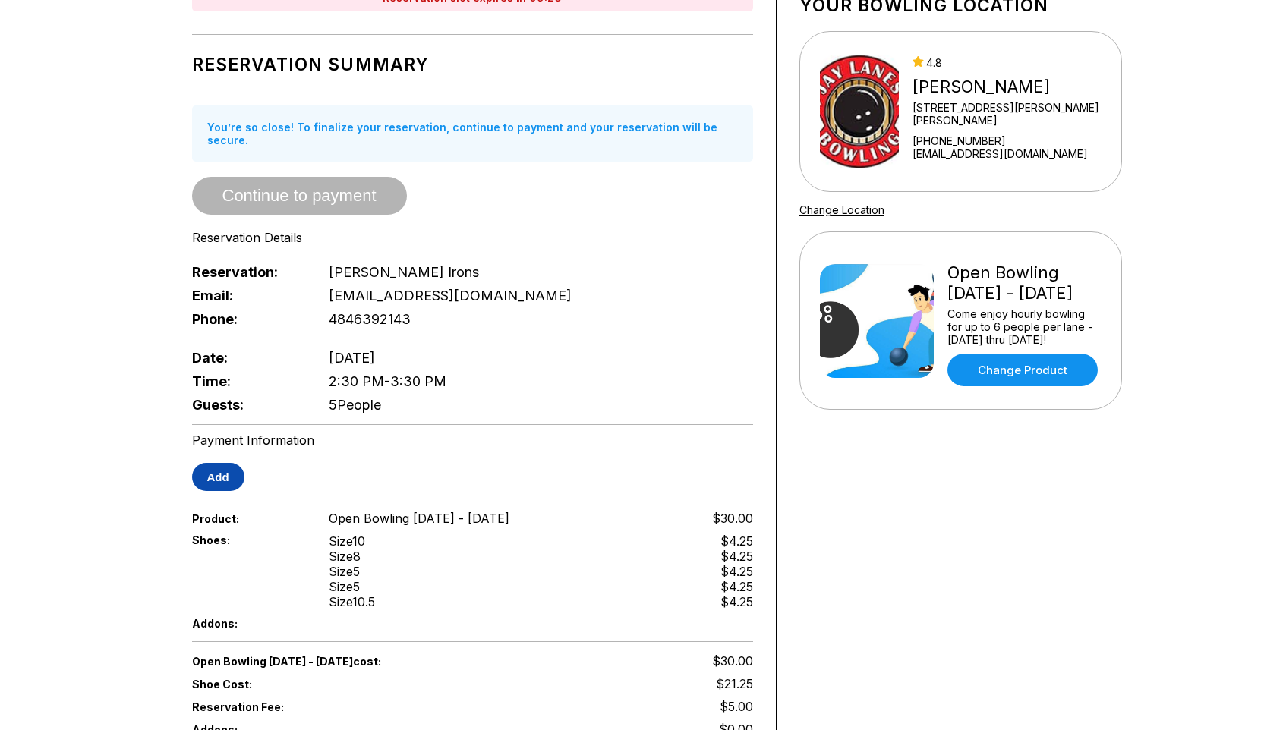
click at [225, 463] on button "Add" at bounding box center [218, 477] width 52 height 28
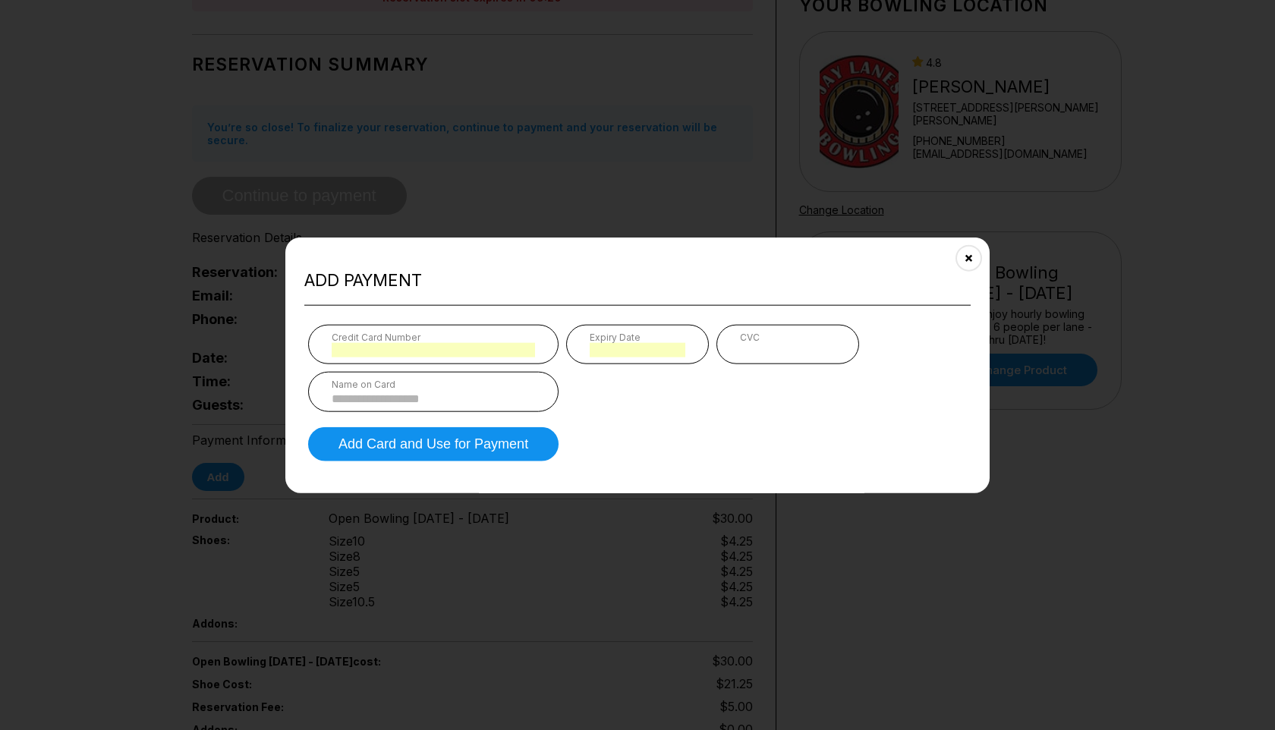
click at [758, 342] on iframe at bounding box center [788, 349] width 96 height 14
click at [454, 386] on div "Name on Card" at bounding box center [433, 383] width 203 height 11
click at [443, 401] on input at bounding box center [433, 398] width 203 height 13
type input "**********"
type input "*"
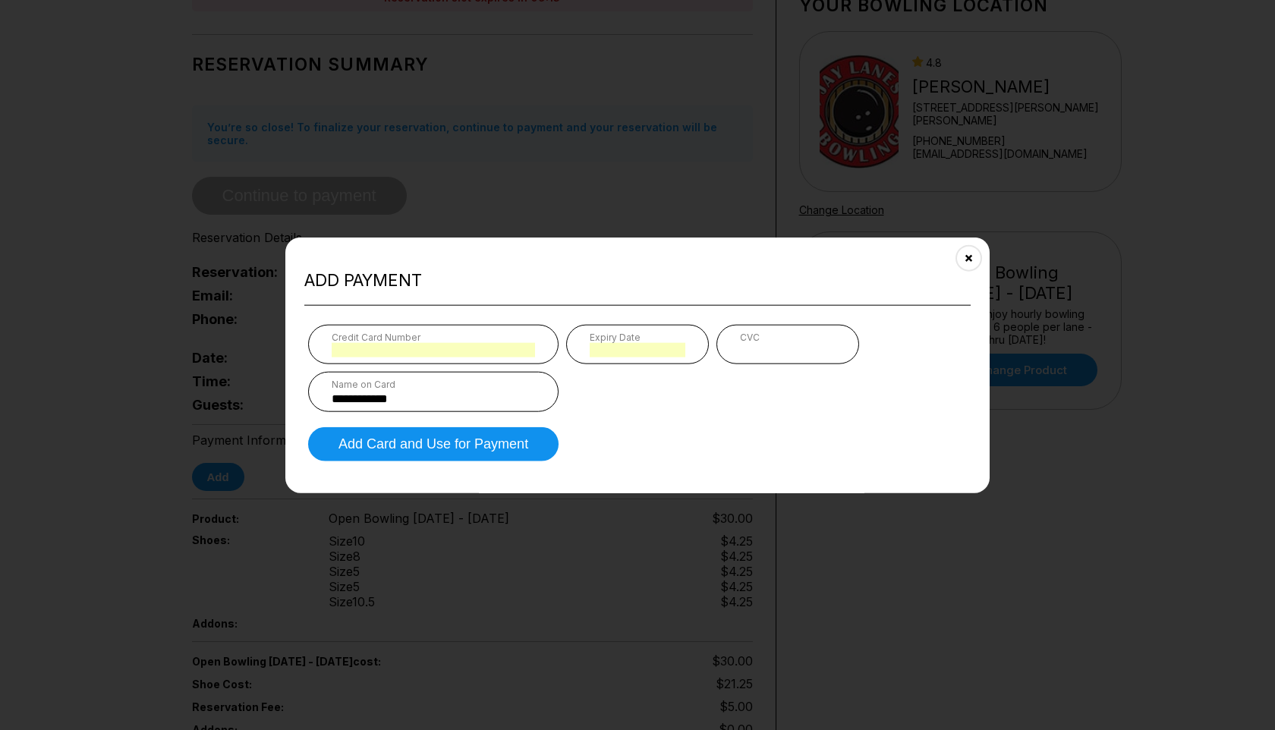
type input "*"
click at [436, 447] on button "Add Card and Use for Payment" at bounding box center [433, 444] width 250 height 34
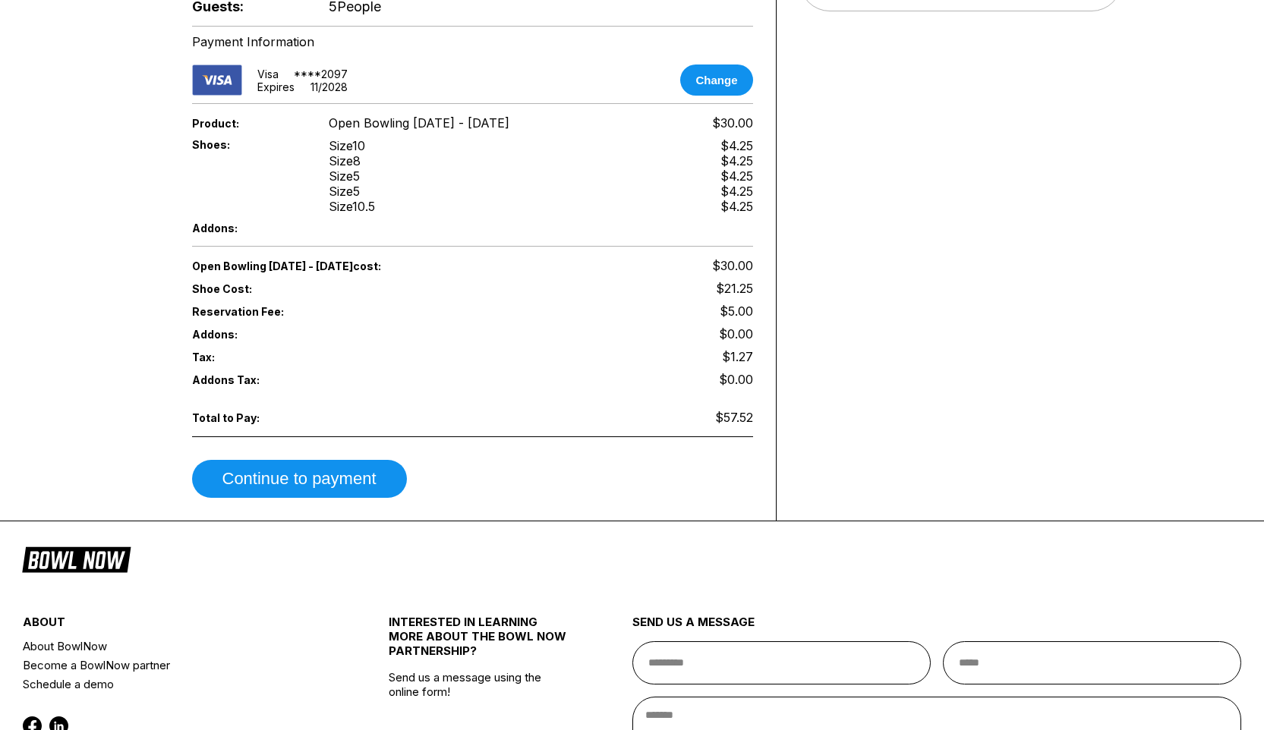
scroll to position [518, 0]
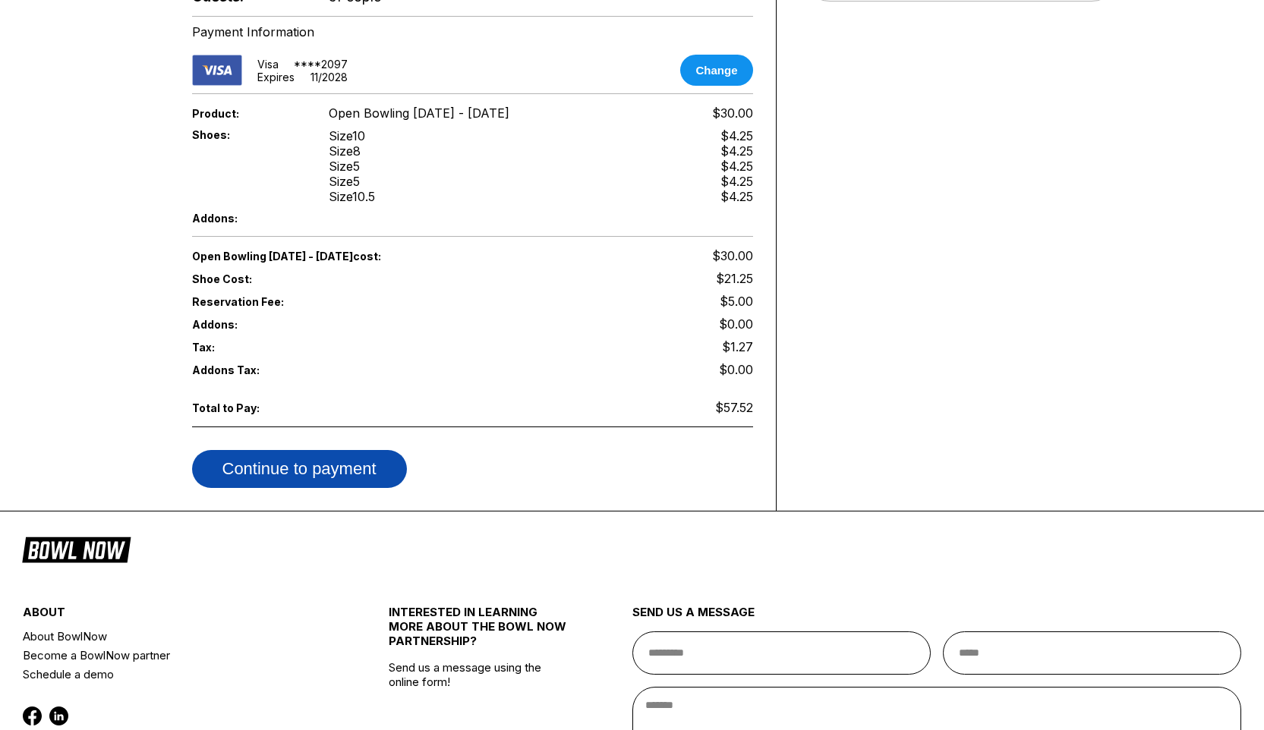
click at [378, 458] on button "Continue to payment" at bounding box center [299, 469] width 215 height 38
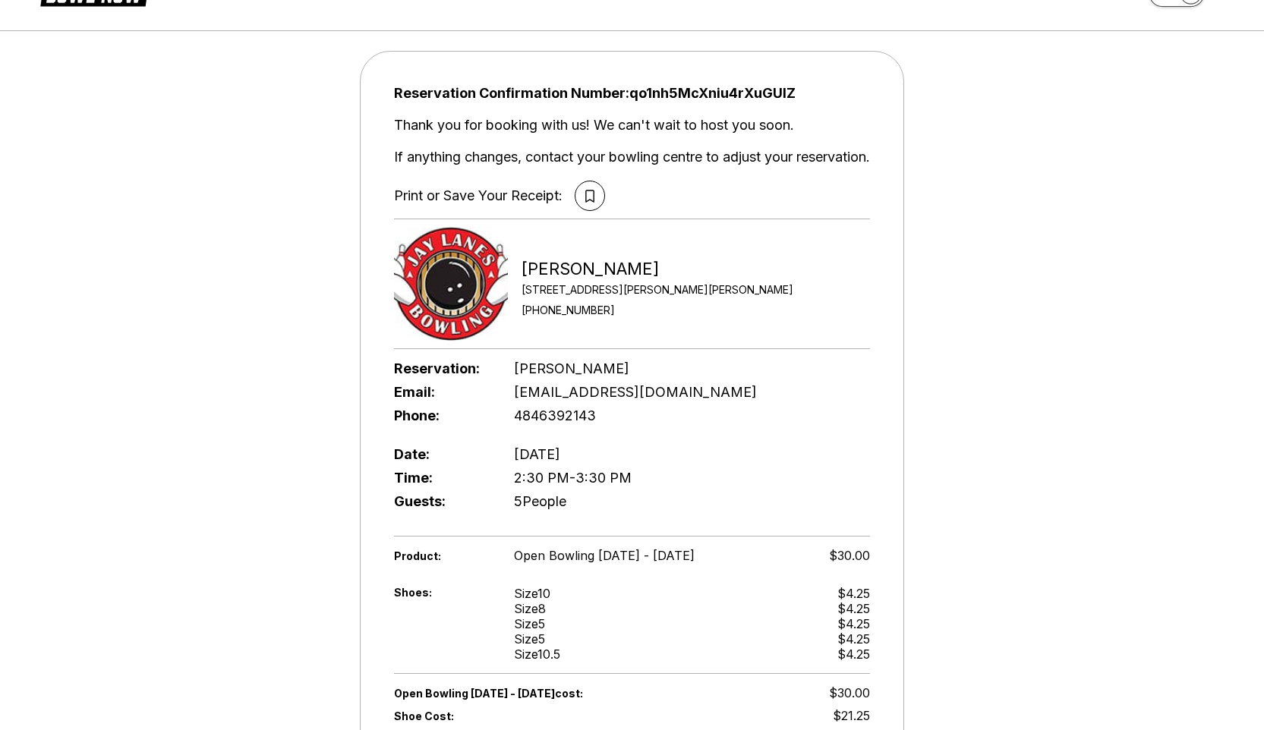
scroll to position [0, 0]
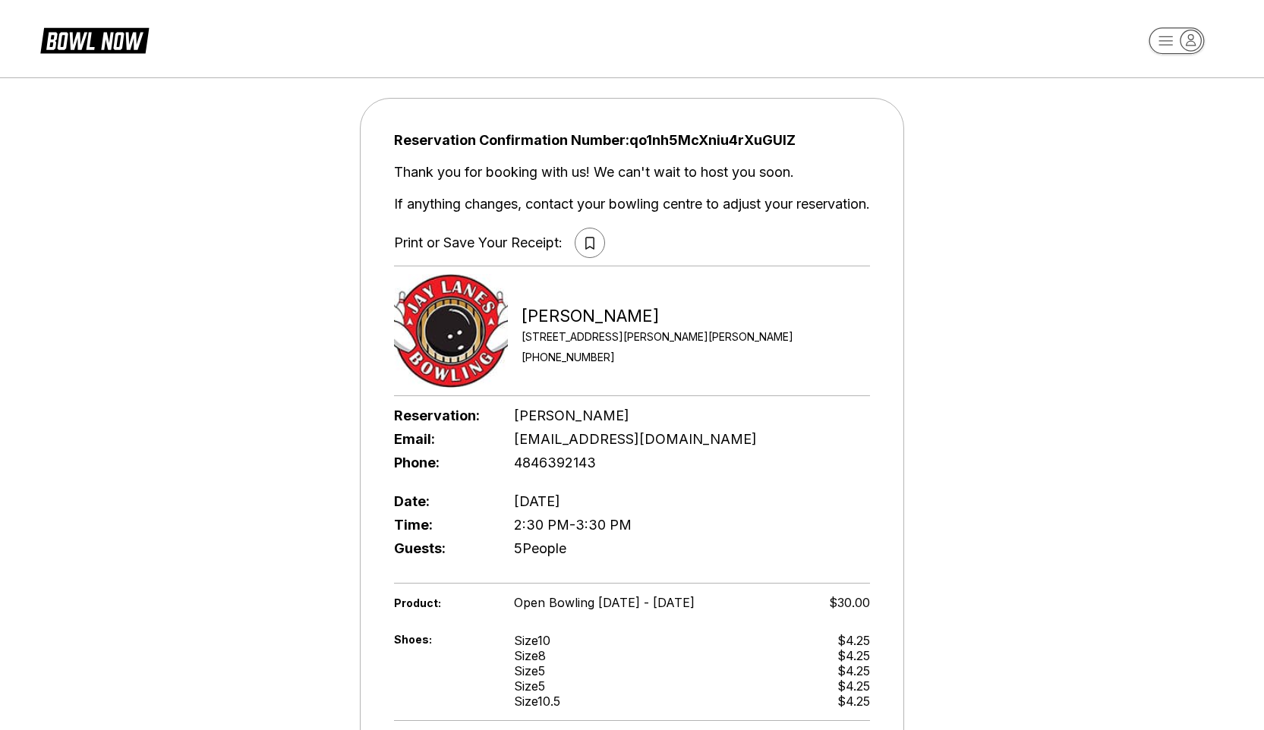
click at [587, 246] on icon at bounding box center [589, 243] width 8 height 12
click at [586, 244] on icon at bounding box center [589, 243] width 9 height 13
click at [589, 244] on icon at bounding box center [589, 243] width 9 height 13
